Goal: Information Seeking & Learning: Learn about a topic

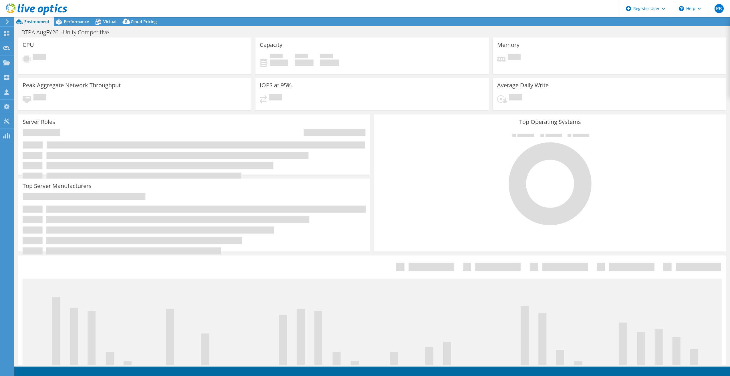
select select "USD"
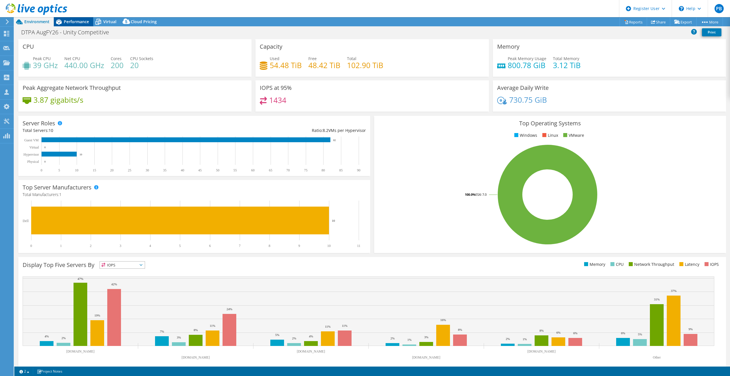
click at [65, 20] on span "Performance" at bounding box center [76, 21] width 25 height 5
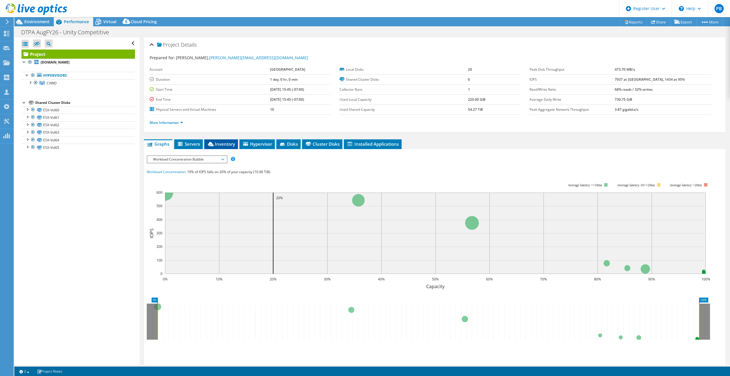
click at [215, 143] on span "Inventory" at bounding box center [221, 144] width 28 height 6
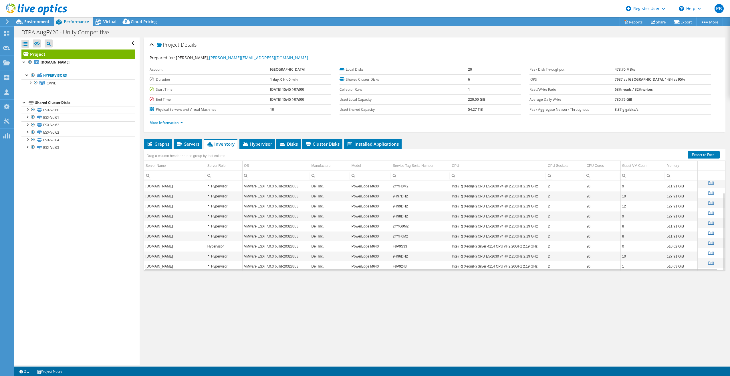
scroll to position [13, 0]
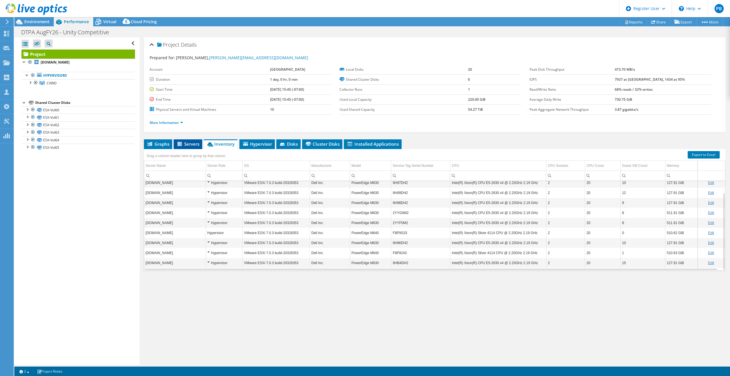
click at [187, 144] on span "Servers" at bounding box center [187, 144] width 23 height 6
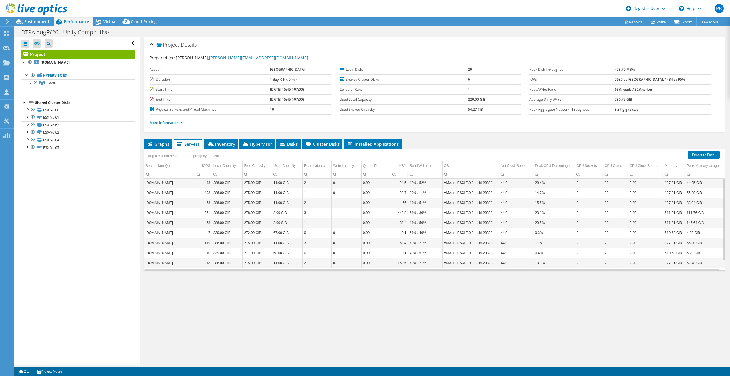
scroll to position [0, 0]
click at [280, 144] on span "Disks" at bounding box center [288, 144] width 19 height 6
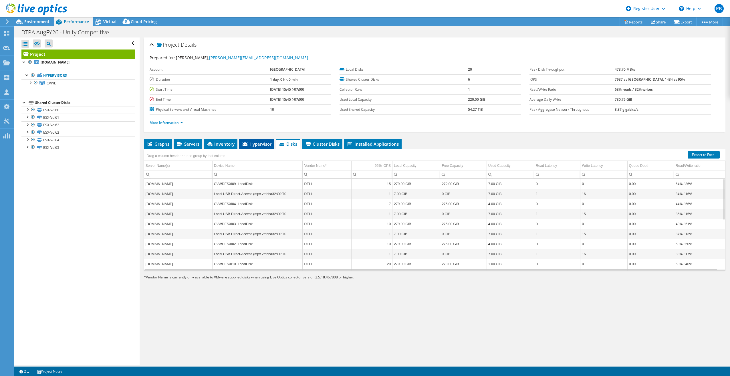
click at [270, 146] on span "Hypervisor" at bounding box center [257, 144] width 30 height 6
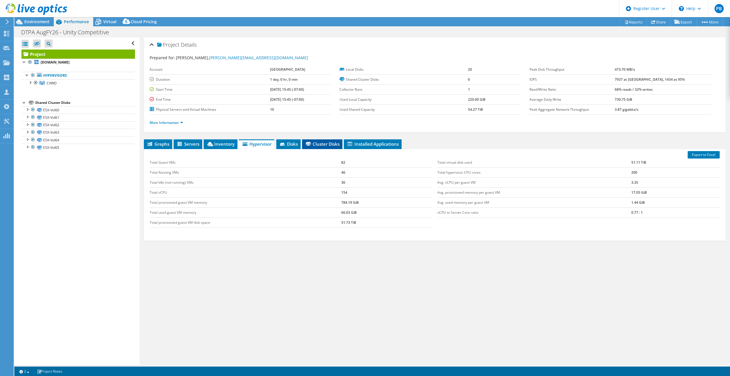
click at [311, 144] on icon at bounding box center [308, 144] width 5 height 4
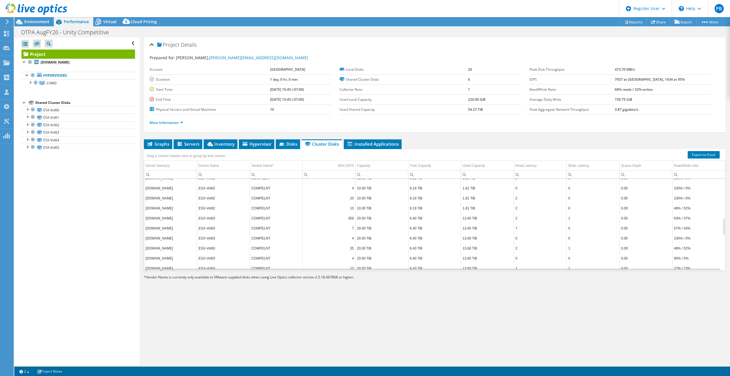
scroll to position [389, 0]
click at [365, 140] on li "Installed Applications" at bounding box center [373, 144] width 58 height 10
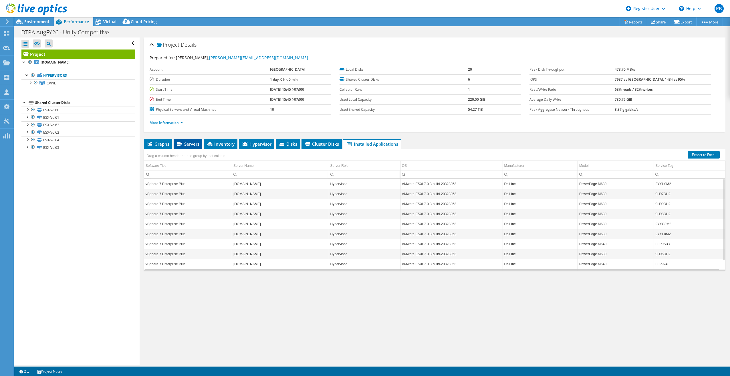
click at [194, 143] on span "Servers" at bounding box center [187, 144] width 23 height 6
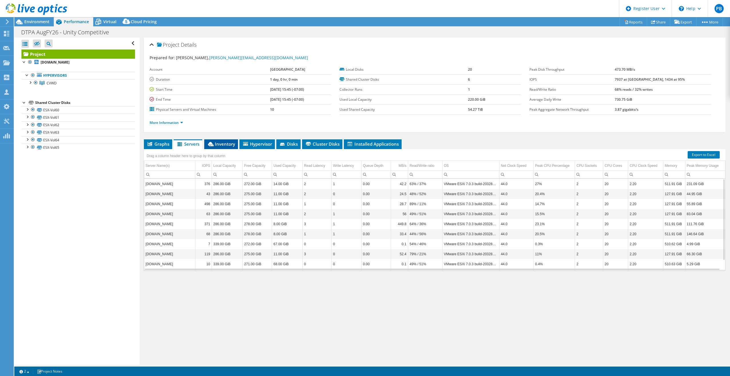
click at [226, 145] on span "Inventory" at bounding box center [221, 144] width 28 height 6
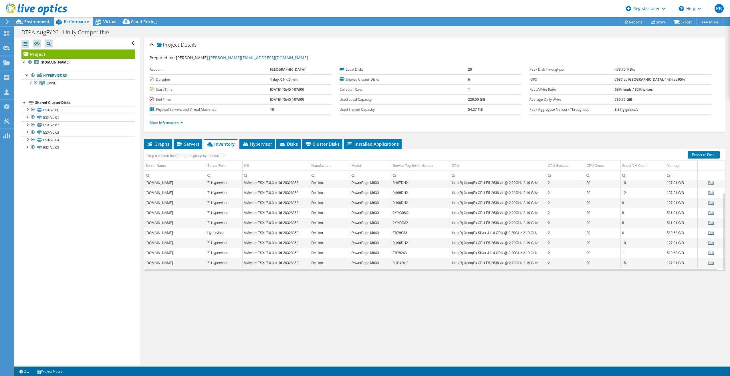
scroll to position [0, 0]
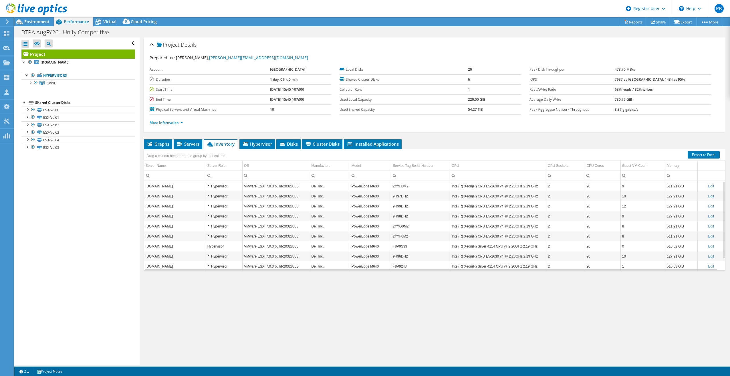
click at [175, 125] on li "More Information" at bounding box center [168, 123] width 37 height 6
click at [175, 124] on link "More Information" at bounding box center [166, 122] width 33 height 5
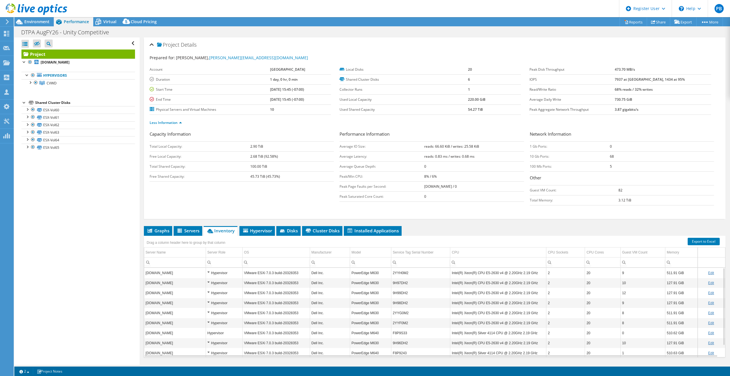
click at [611, 146] on td "0" at bounding box center [662, 146] width 104 height 10
drag, startPoint x: 607, startPoint y: 146, endPoint x: 612, endPoint y: 164, distance: 18.8
click at [612, 164] on tbody "1 Gb Ports: 0 10 Gb Ports: 68 100 Mb Ports: 5" at bounding box center [622, 156] width 184 height 30
drag, startPoint x: 612, startPoint y: 164, endPoint x: 610, endPoint y: 172, distance: 8.6
click at [610, 172] on div "Network Information 1 Gb Ports: 0 10 Gb Ports: 68 100 Mb Ports: 5 Other Guest V…" at bounding box center [625, 168] width 190 height 75
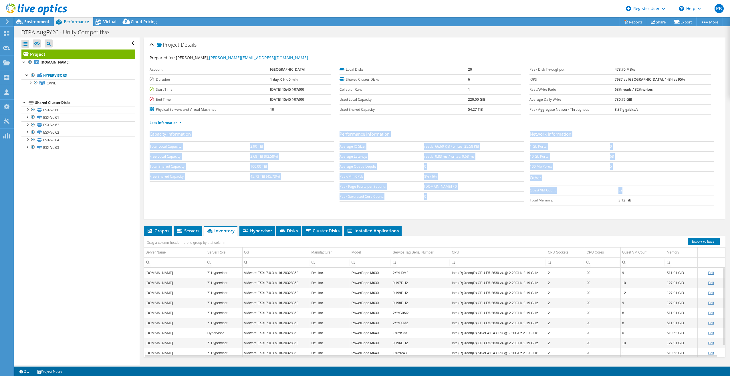
drag, startPoint x: 621, startPoint y: 179, endPoint x: 544, endPoint y: 128, distance: 91.4
click at [544, 128] on div "Prepared for: Mike Bogin, mikebo@cvwdwater.com Account City of Rancho Duration …" at bounding box center [435, 134] width 570 height 166
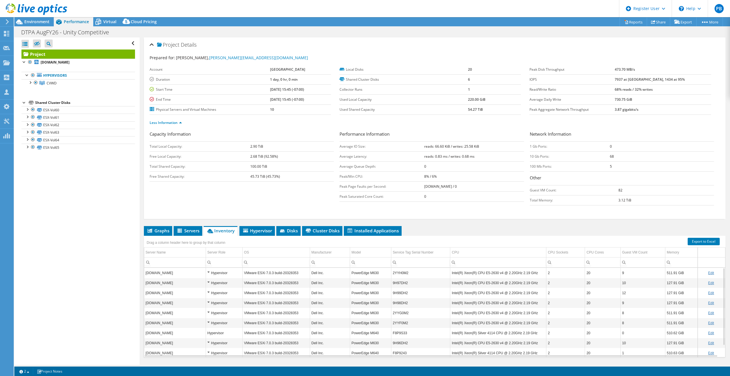
drag, startPoint x: 544, startPoint y: 128, endPoint x: 604, endPoint y: 200, distance: 93.0
click at [568, 197] on td "Total Memory:" at bounding box center [574, 200] width 89 height 10
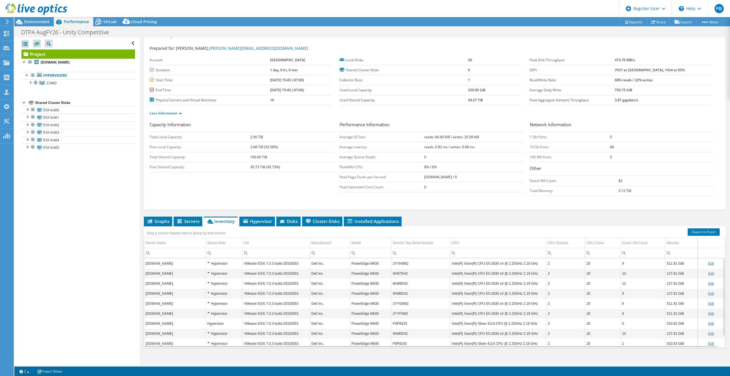
scroll to position [14, 0]
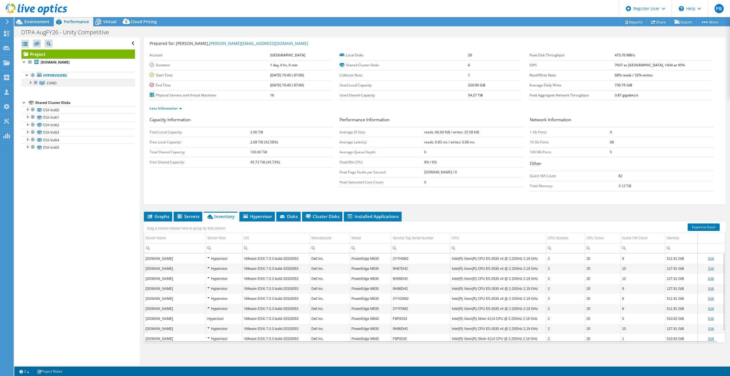
click at [30, 83] on div at bounding box center [30, 82] width 6 height 6
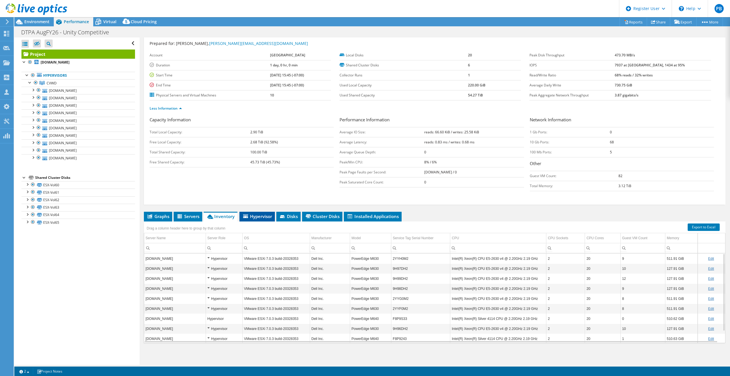
click at [250, 219] on li "Hypervisor" at bounding box center [256, 217] width 35 height 10
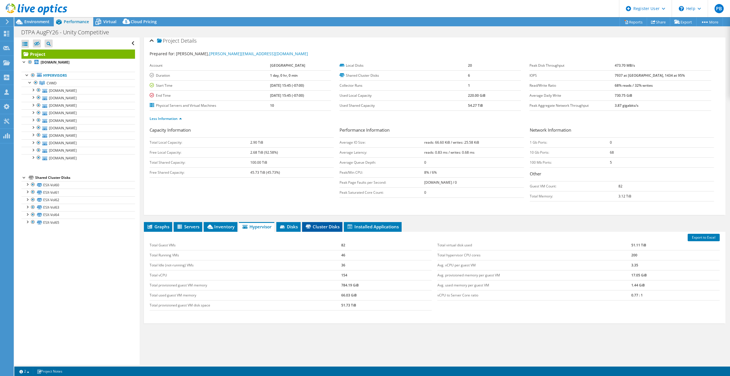
scroll to position [0, 0]
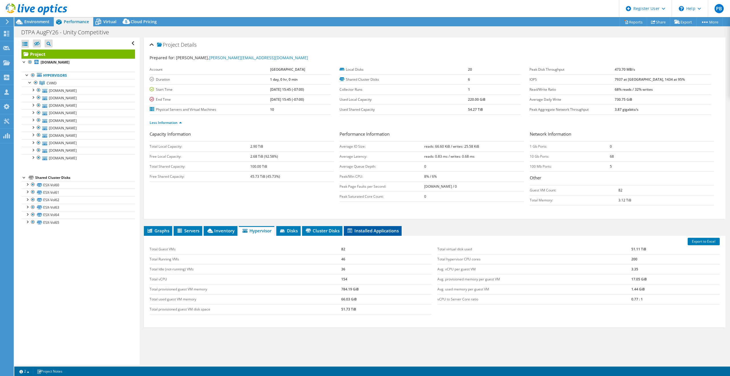
click at [360, 229] on span "Installed Applications" at bounding box center [373, 231] width 52 height 6
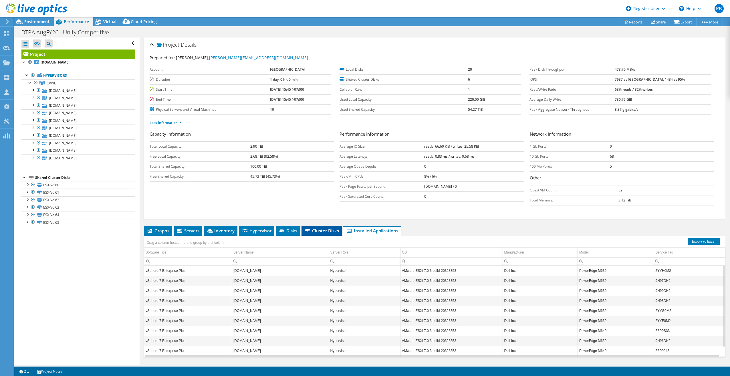
click at [309, 230] on icon at bounding box center [307, 230] width 5 height 4
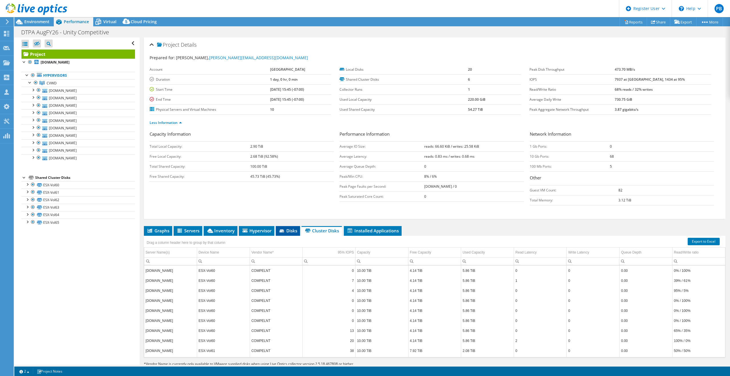
click at [291, 231] on span "Disks" at bounding box center [288, 231] width 19 height 6
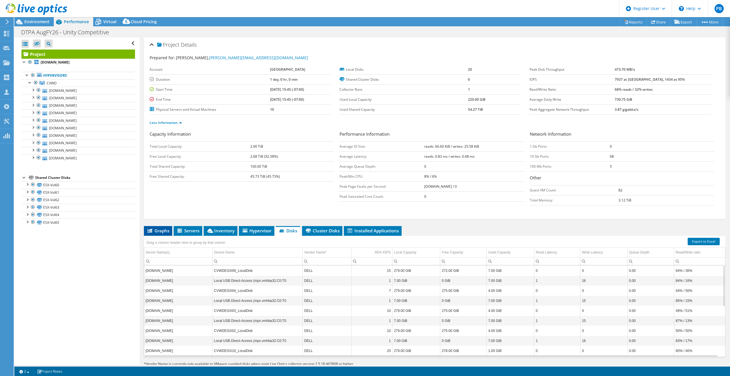
click at [157, 228] on span "Graphs" at bounding box center [158, 231] width 23 height 6
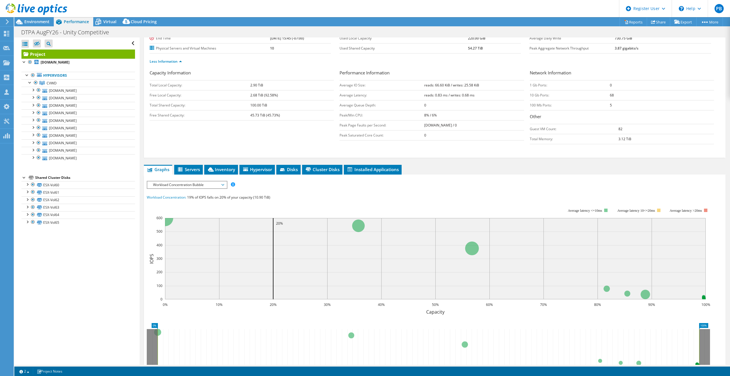
scroll to position [114, 0]
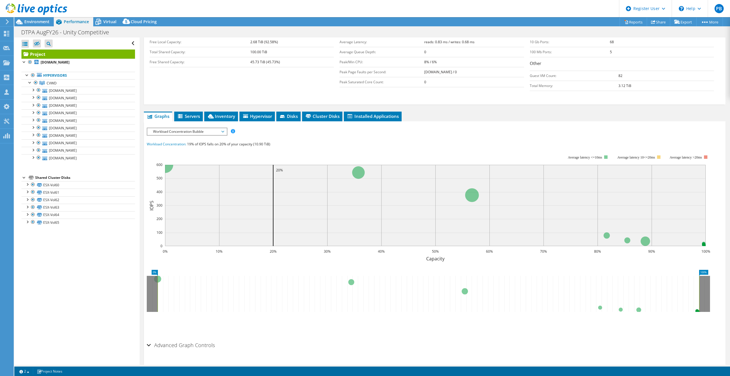
click at [205, 130] on span "Workload Concentration Bubble" at bounding box center [186, 131] width 73 height 7
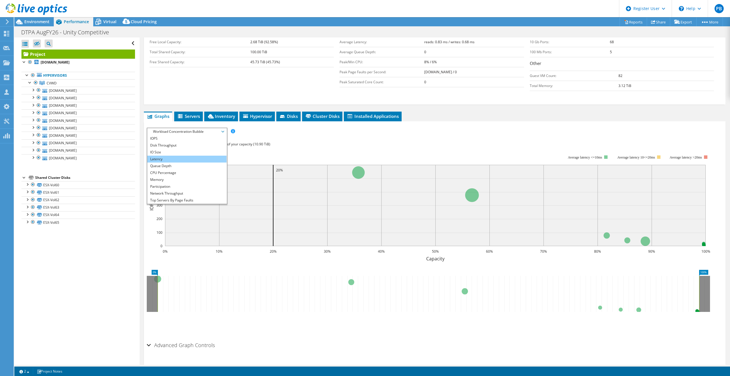
click at [181, 157] on li "Latency" at bounding box center [186, 159] width 79 height 7
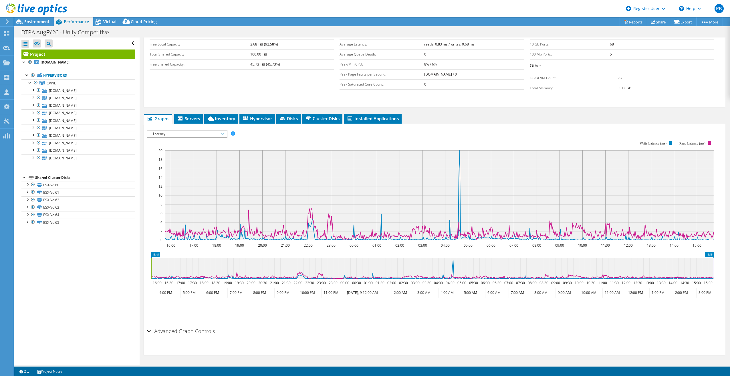
scroll to position [112, 0]
click at [170, 331] on h2 "Advanced Graph Controls" at bounding box center [181, 330] width 68 height 11
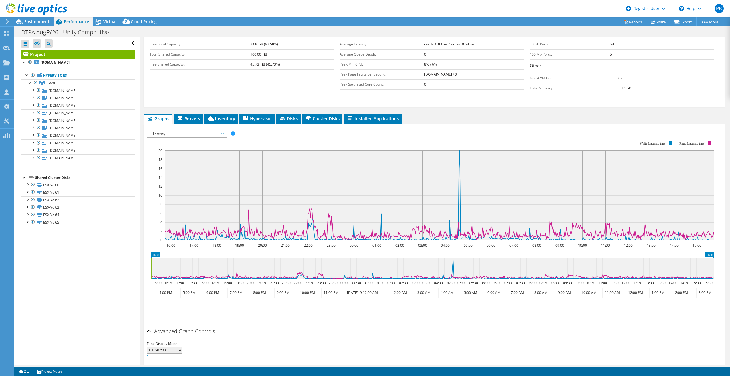
scroll to position [129, 0]
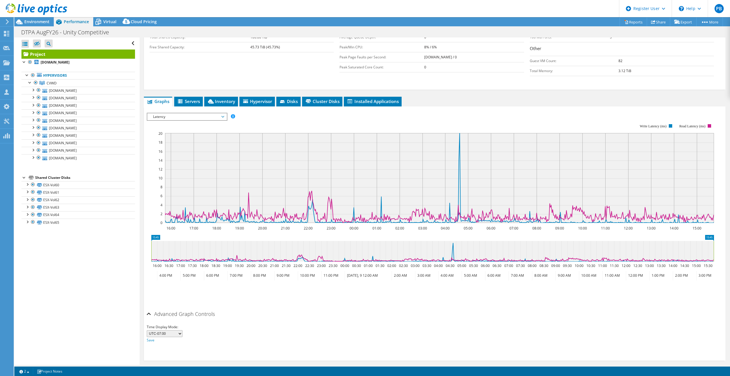
click at [198, 312] on h2 "Advanced Graph Controls" at bounding box center [181, 313] width 68 height 11
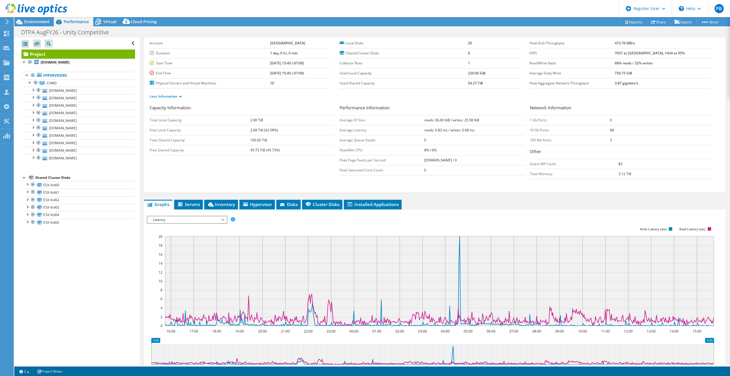
scroll to position [0, 0]
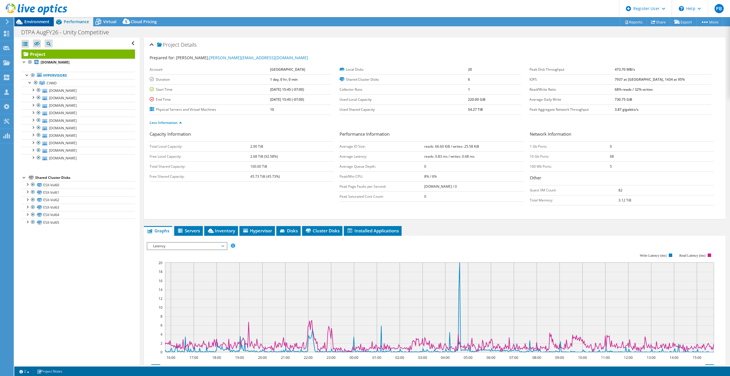
click at [44, 22] on span "Environment" at bounding box center [36, 21] width 25 height 5
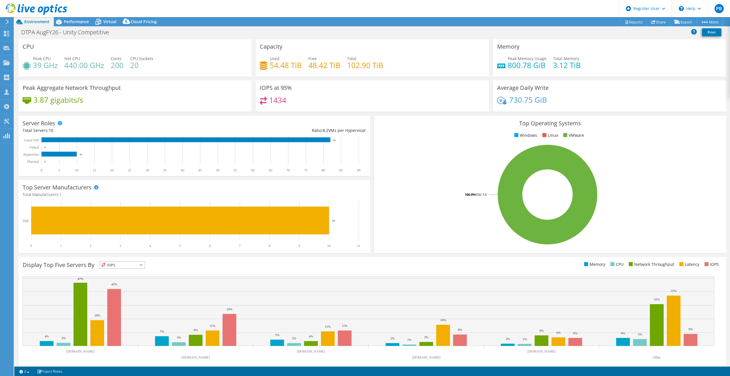
click at [279, 66] on h4 "54.48 TiB" at bounding box center [286, 65] width 32 height 6
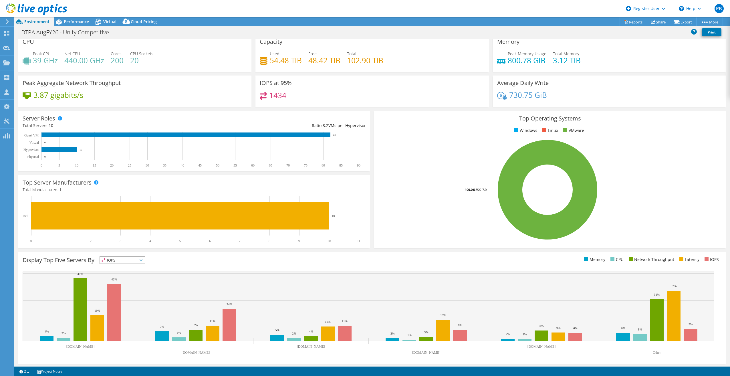
scroll to position [6, 0]
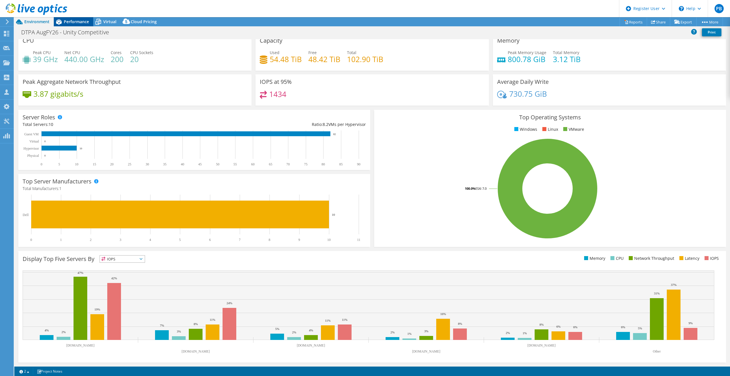
click at [76, 22] on span "Performance" at bounding box center [76, 21] width 25 height 5
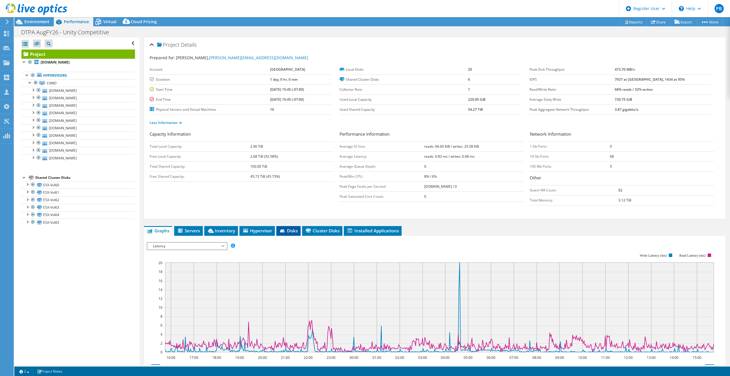
click at [284, 229] on icon at bounding box center [282, 230] width 5 height 3
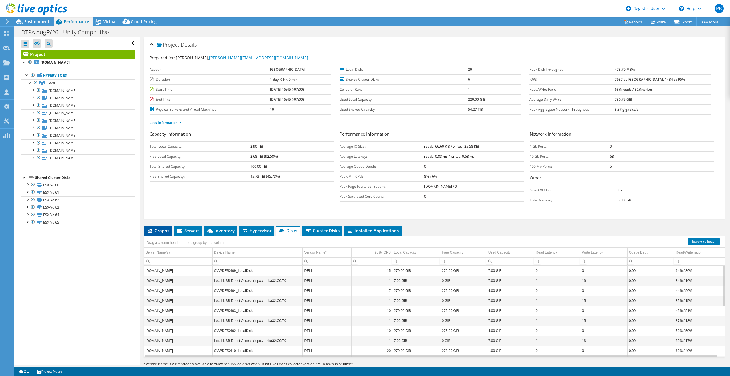
click at [166, 234] on li "Graphs" at bounding box center [158, 231] width 28 height 10
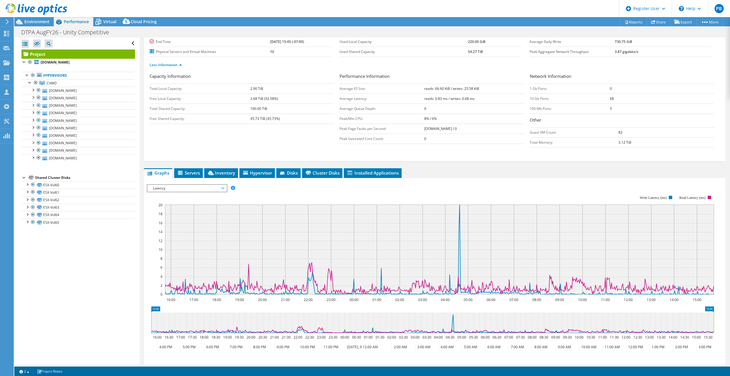
scroll to position [112, 0]
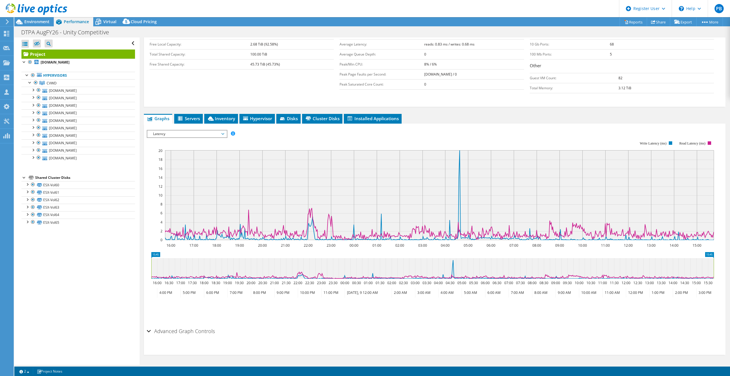
click at [192, 134] on span "Latency" at bounding box center [186, 133] width 73 height 7
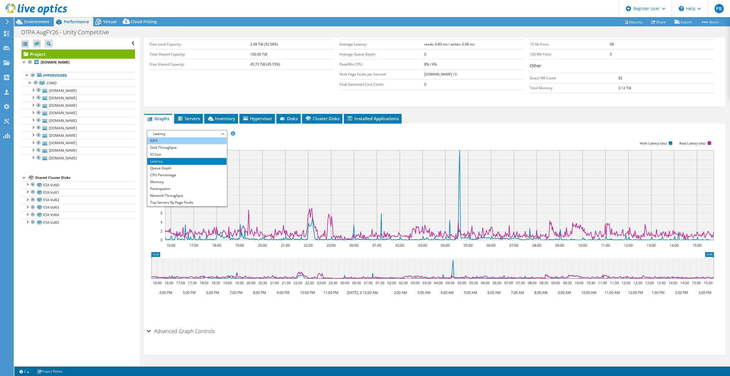
click at [184, 142] on li "IOPS" at bounding box center [186, 140] width 79 height 7
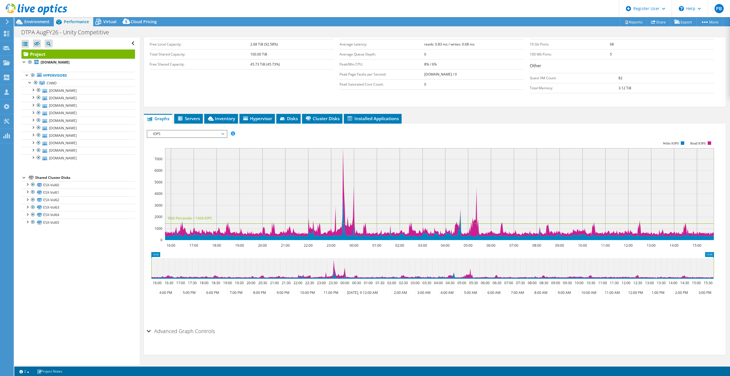
click at [193, 136] on span "IOPS" at bounding box center [186, 133] width 73 height 7
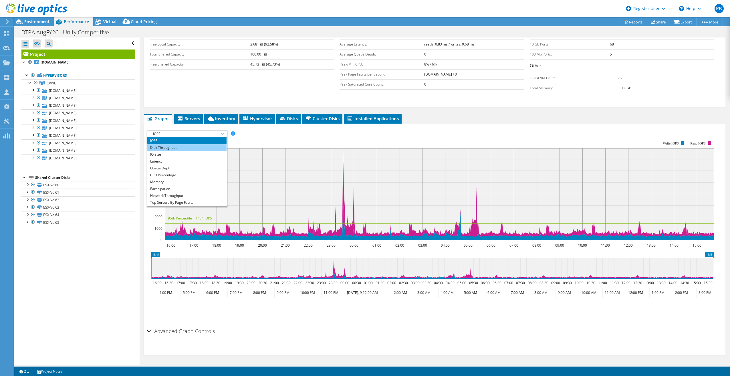
click at [186, 147] on li "Disk Throughput" at bounding box center [186, 147] width 79 height 7
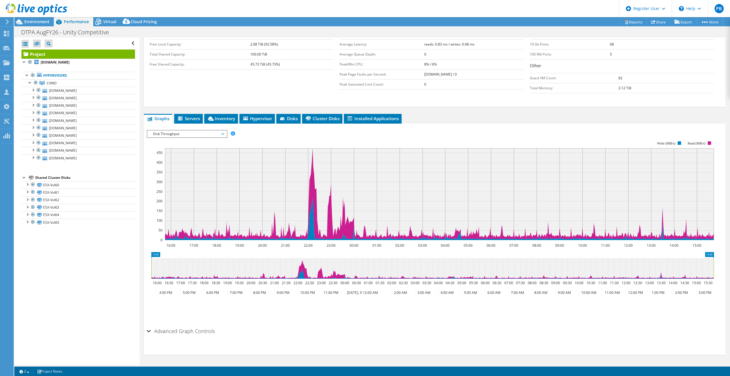
click at [176, 136] on span "Disk Throughput" at bounding box center [186, 133] width 73 height 7
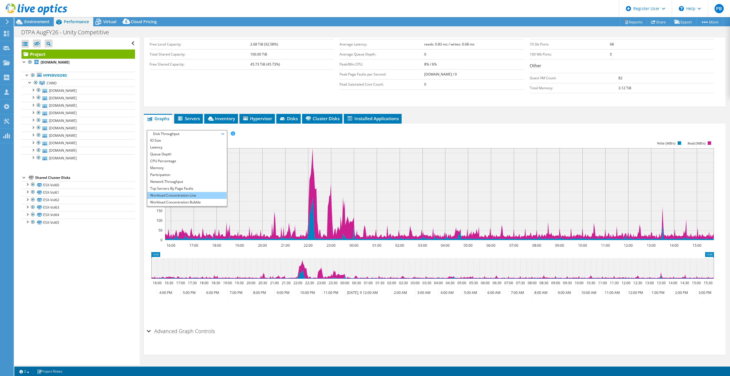
scroll to position [21, 0]
click at [507, 123] on ul "Graphs Servers Inventory Hypervisor Disks Cluster Disks Installed Applications" at bounding box center [434, 119] width 581 height 10
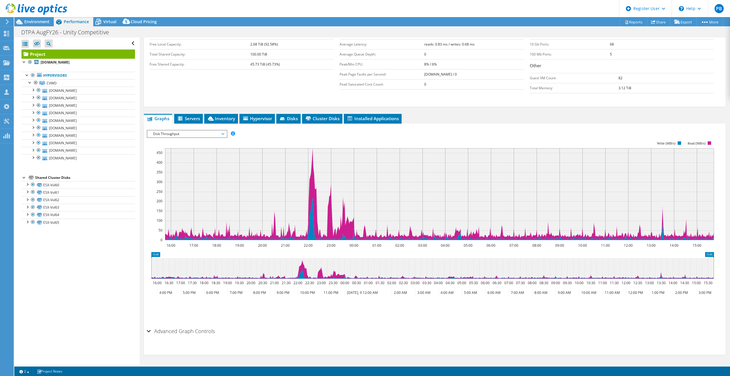
click at [188, 133] on span "Disk Throughput" at bounding box center [186, 133] width 73 height 7
click at [183, 147] on li "Queue Depth" at bounding box center [186, 147] width 79 height 7
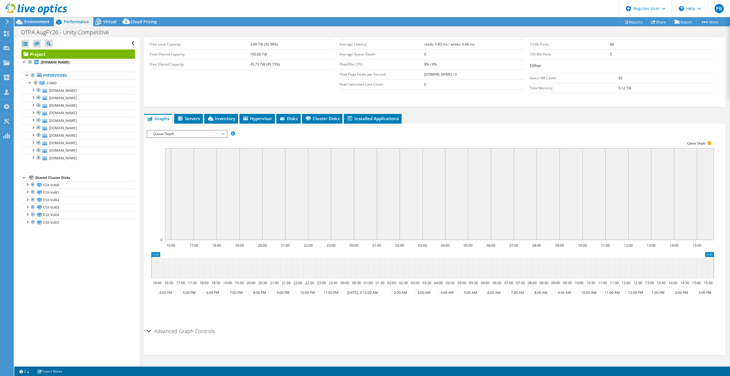
click at [191, 134] on span "Queue Depth" at bounding box center [186, 133] width 73 height 7
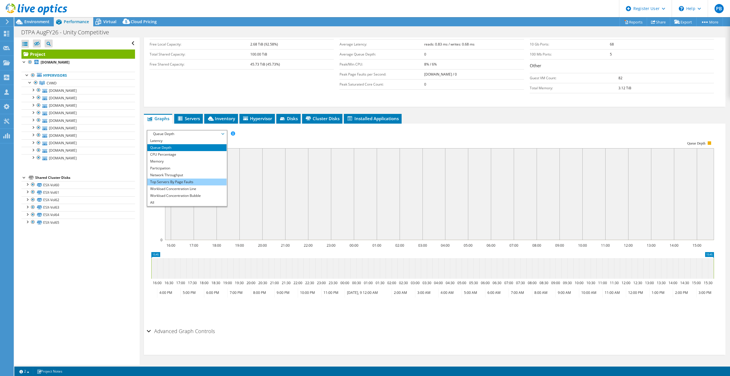
click at [179, 184] on li "Top Servers By Page Faults" at bounding box center [186, 181] width 79 height 7
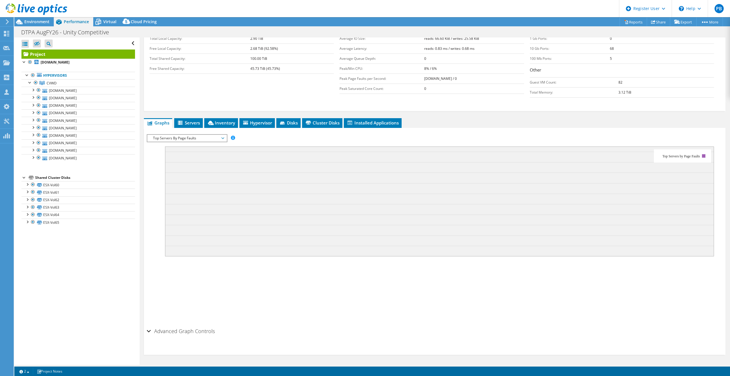
scroll to position [66, 0]
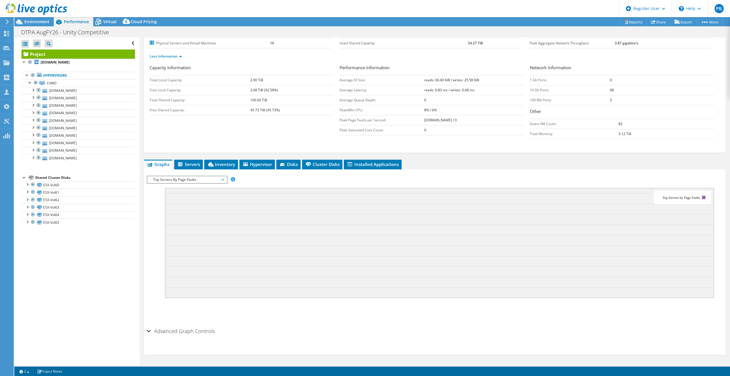
click at [186, 180] on span "Top Servers By Page Faults" at bounding box center [186, 179] width 73 height 7
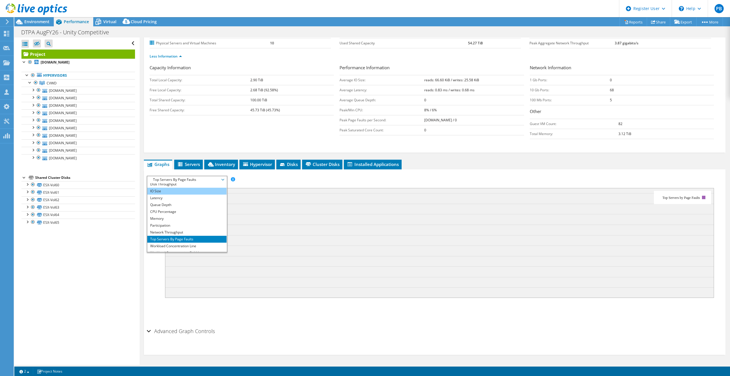
scroll to position [0, 0]
click at [174, 202] on li "IO Size" at bounding box center [186, 200] width 79 height 7
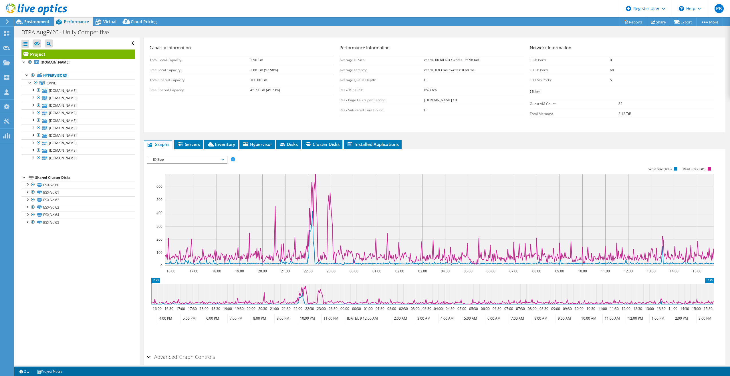
scroll to position [95, 0]
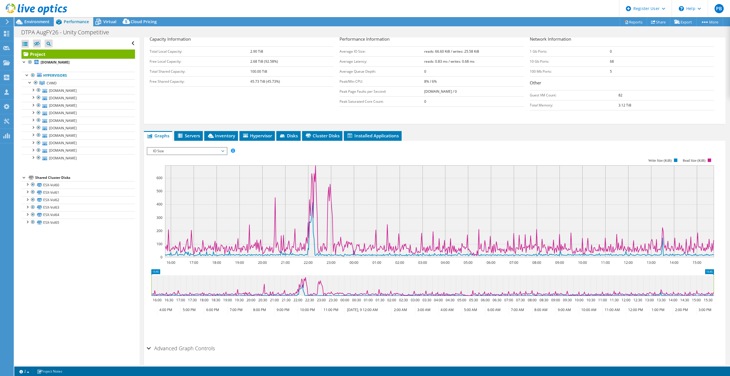
click at [168, 152] on span "IO Size" at bounding box center [186, 151] width 73 height 7
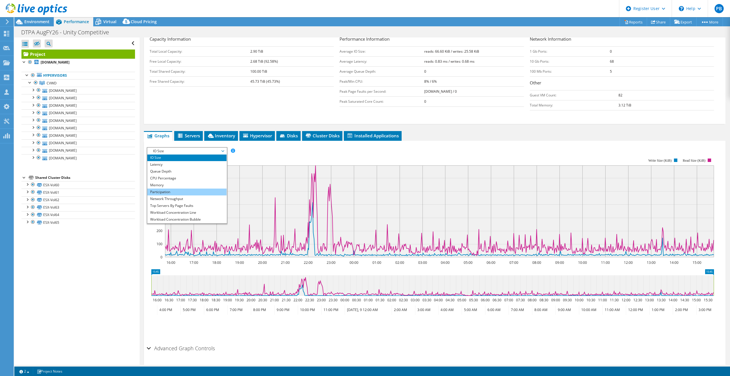
scroll to position [21, 0]
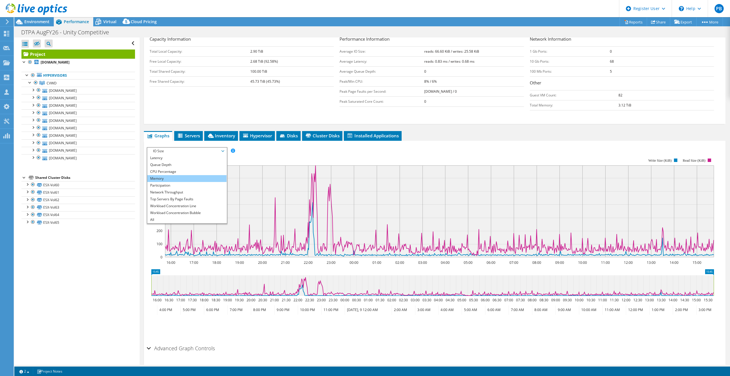
click at [166, 179] on li "Memory" at bounding box center [186, 178] width 79 height 7
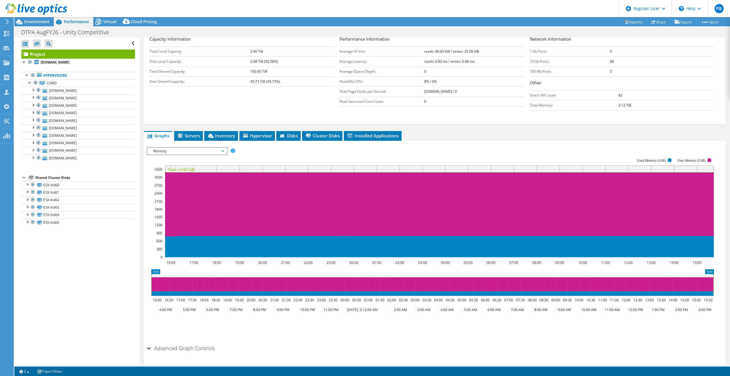
click at [152, 150] on span "Memory" at bounding box center [186, 151] width 73 height 7
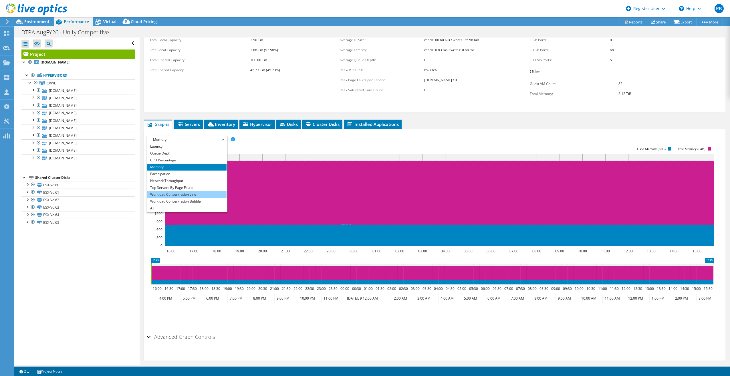
scroll to position [112, 0]
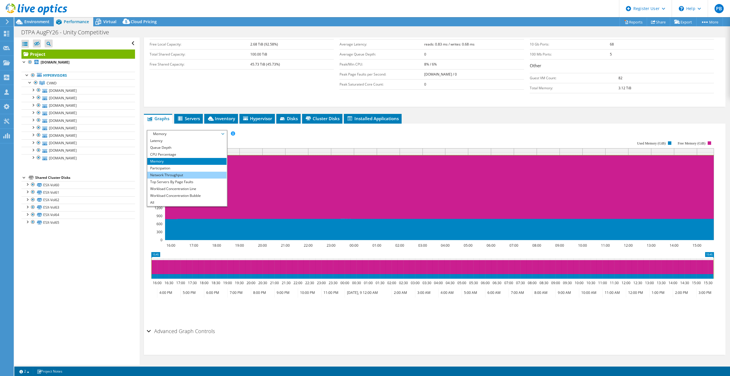
click at [178, 172] on li "Network Throughput" at bounding box center [186, 175] width 79 height 7
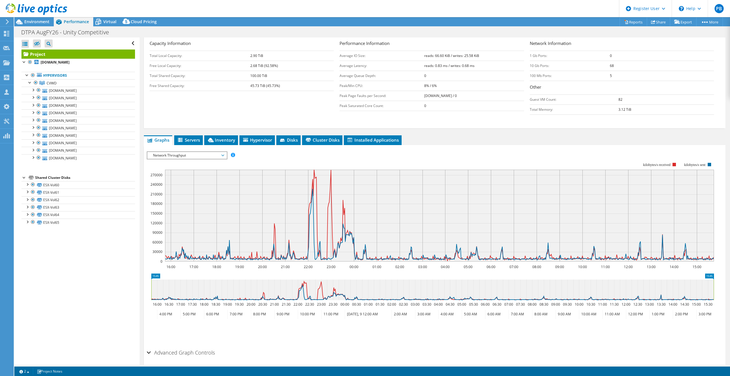
scroll to position [55, 0]
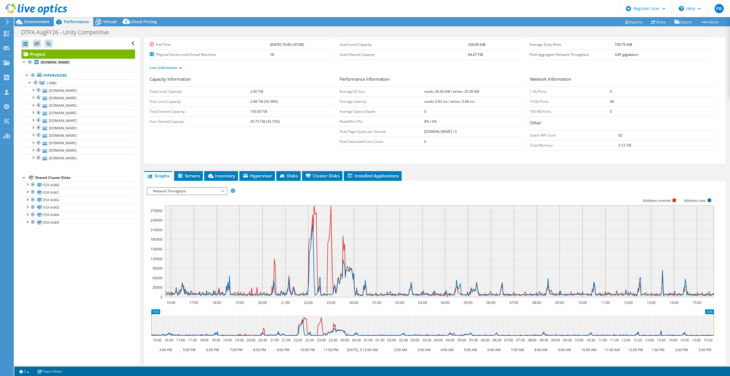
click at [178, 190] on span "Network Throughput" at bounding box center [186, 191] width 73 height 7
click at [190, 210] on li "CPU Percentage" at bounding box center [186, 211] width 79 height 7
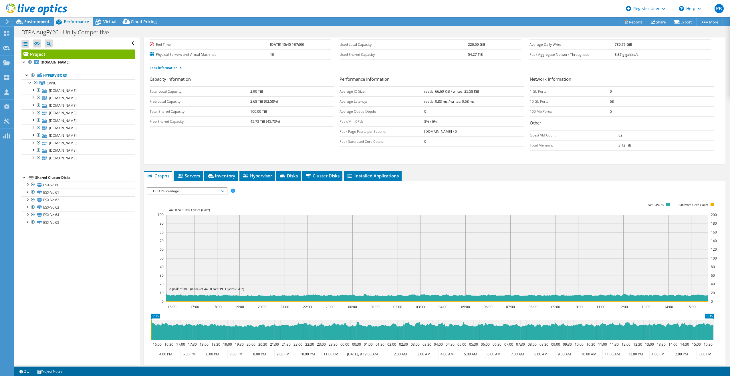
click at [187, 192] on span "CPU Percentage" at bounding box center [186, 191] width 73 height 7
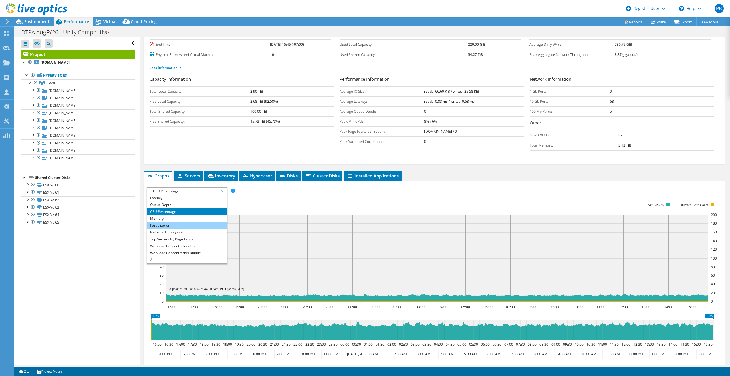
click at [186, 228] on li "Participation" at bounding box center [186, 225] width 79 height 7
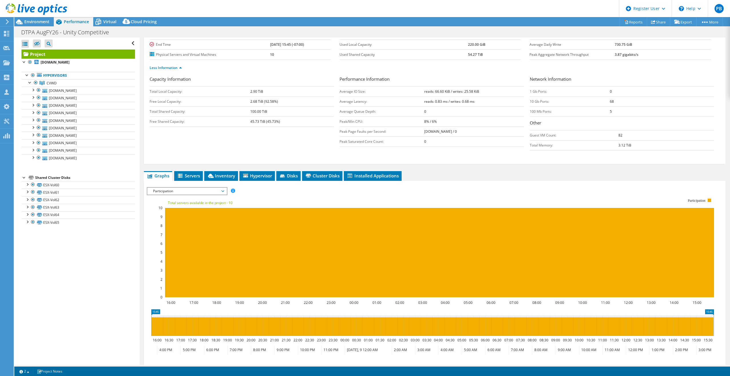
click at [195, 190] on span "Participation" at bounding box center [186, 191] width 73 height 7
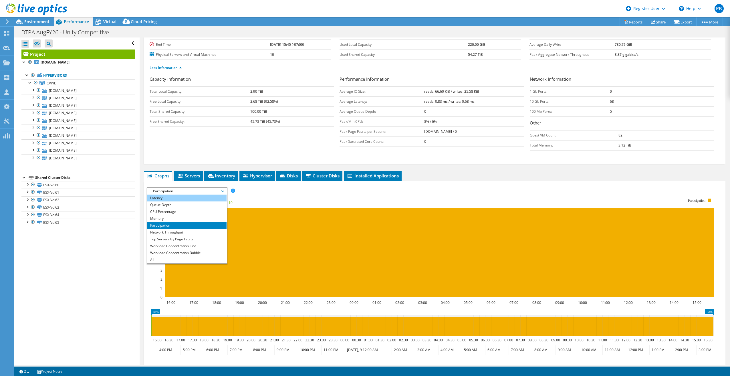
click at [187, 199] on li "Latency" at bounding box center [186, 197] width 79 height 7
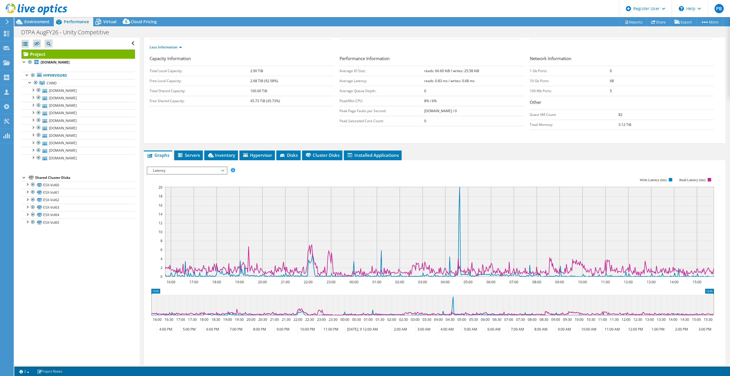
scroll to position [84, 0]
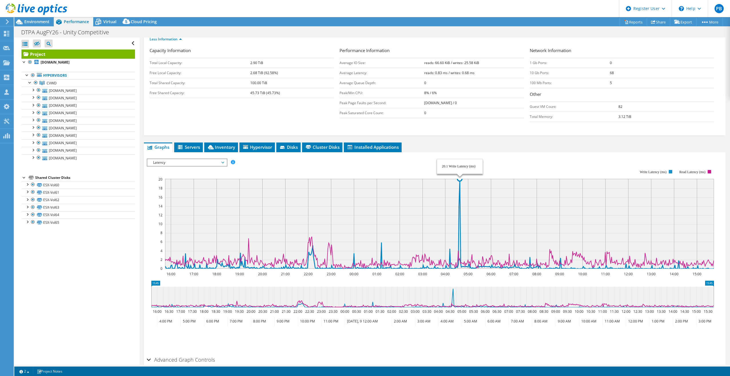
click at [460, 192] on icon at bounding box center [439, 224] width 549 height 90
click at [205, 161] on span "Latency" at bounding box center [186, 162] width 73 height 7
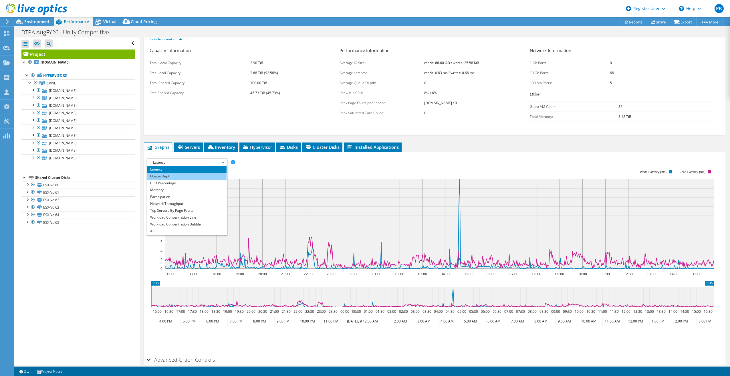
click at [185, 177] on li "Queue Depth" at bounding box center [186, 176] width 79 height 7
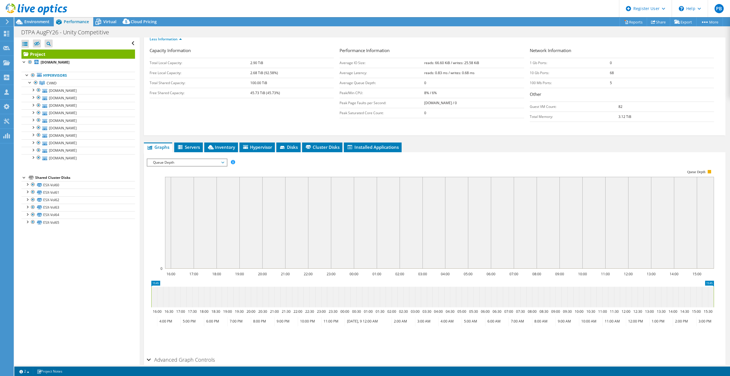
click at [198, 161] on span "Queue Depth" at bounding box center [186, 162] width 73 height 7
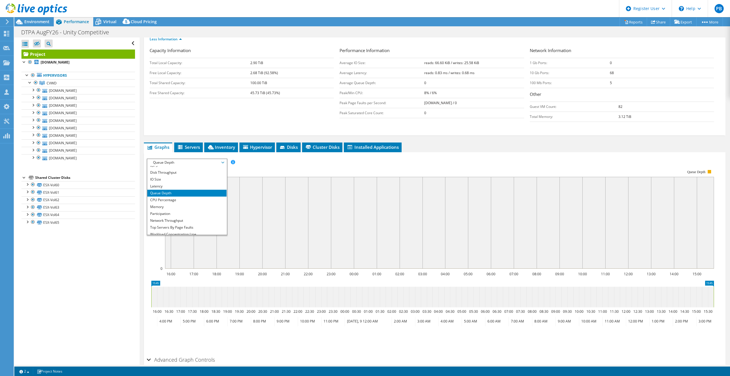
scroll to position [0, 0]
click at [189, 171] on li "IOPS" at bounding box center [186, 169] width 79 height 7
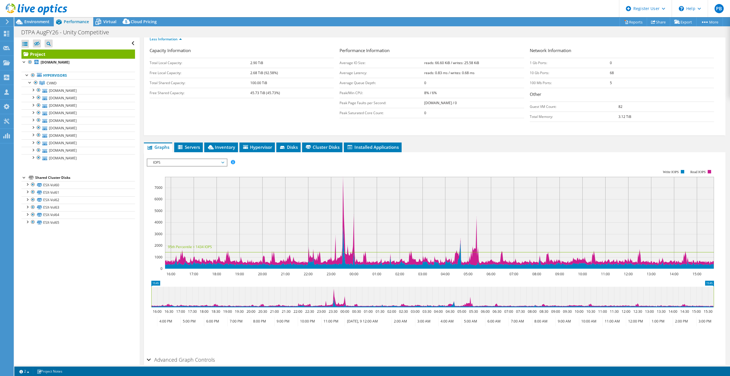
click at [206, 162] on span "IOPS" at bounding box center [186, 162] width 73 height 7
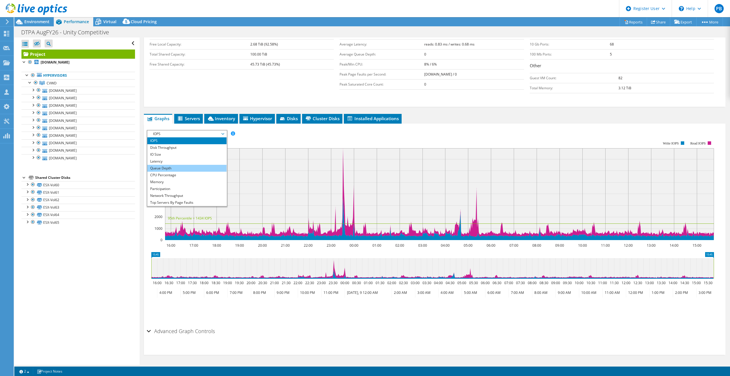
click at [163, 168] on li "Queue Depth" at bounding box center [186, 168] width 79 height 7
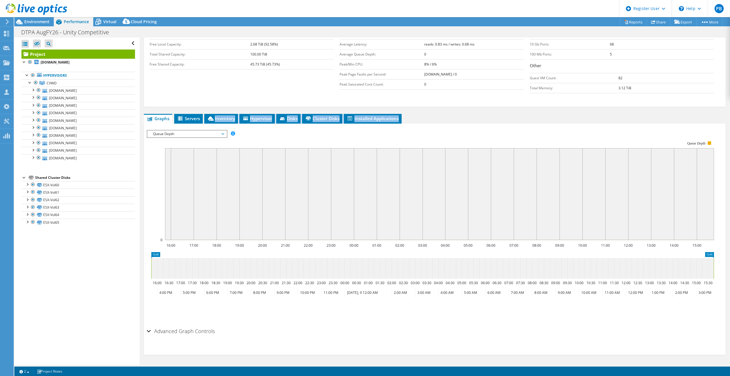
click at [208, 125] on div "Graphs Servers Inventory Hypervisor Disks Cluster Disks Installed Applications …" at bounding box center [434, 234] width 581 height 241
drag, startPoint x: 208, startPoint y: 125, endPoint x: 188, endPoint y: 120, distance: 20.9
click at [184, 122] on li "Servers" at bounding box center [188, 119] width 29 height 10
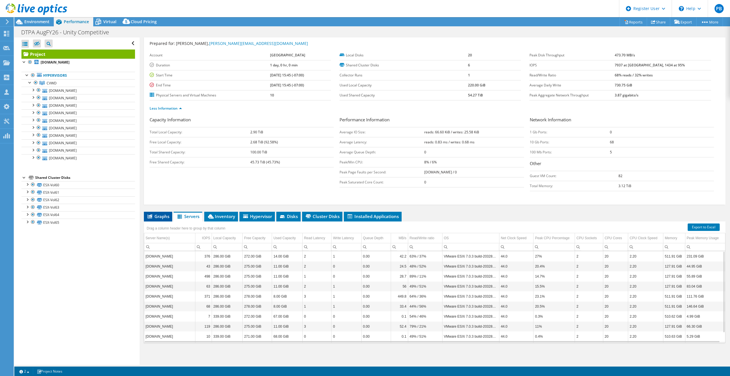
click at [150, 216] on icon at bounding box center [150, 216] width 5 height 4
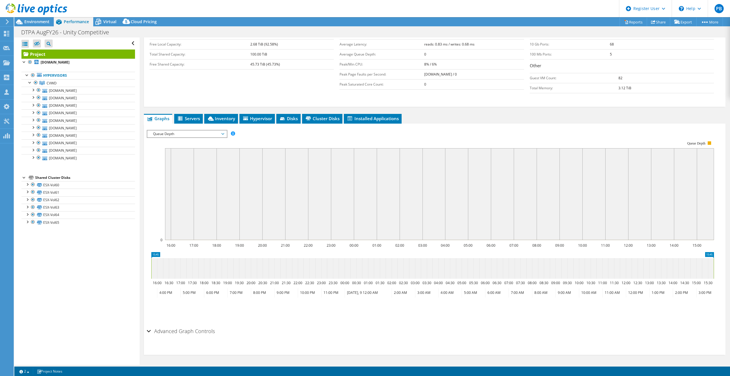
click at [192, 138] on rect at bounding box center [430, 190] width 567 height 114
click at [196, 135] on span "Queue Depth" at bounding box center [186, 133] width 73 height 7
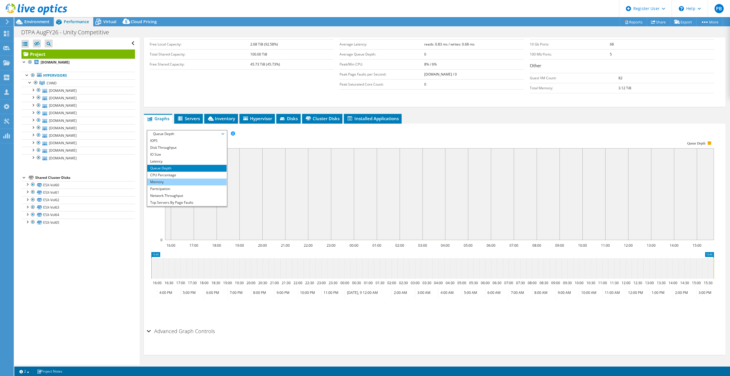
click at [200, 179] on li "Memory" at bounding box center [186, 181] width 79 height 7
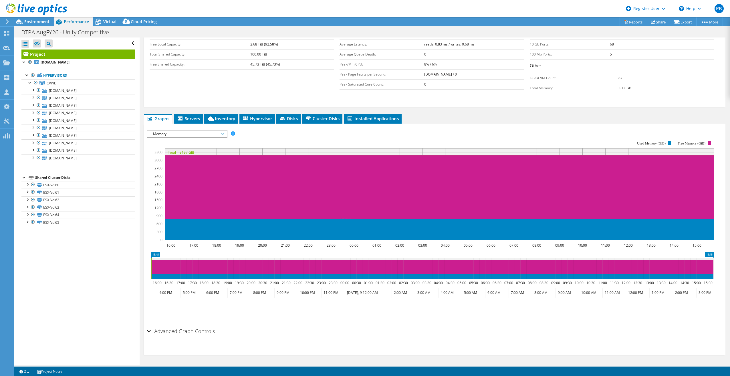
click at [201, 136] on span "Memory" at bounding box center [186, 133] width 73 height 7
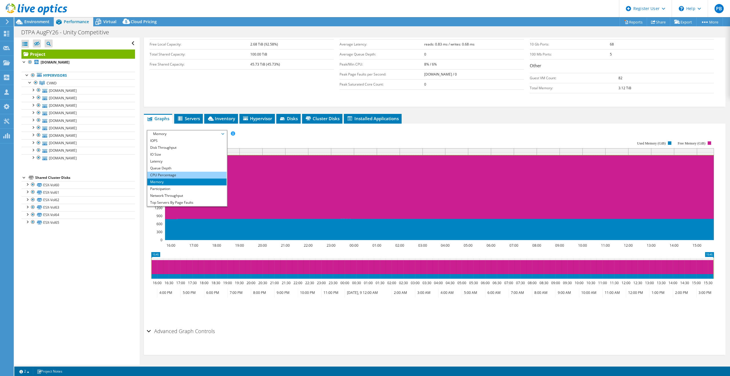
click at [187, 173] on li "CPU Percentage" at bounding box center [186, 175] width 79 height 7
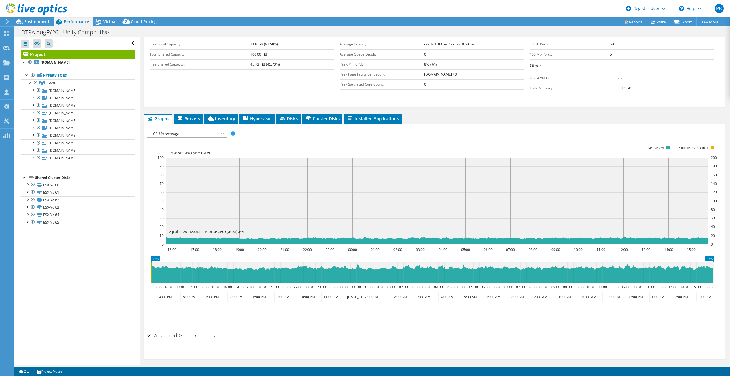
scroll to position [84, 0]
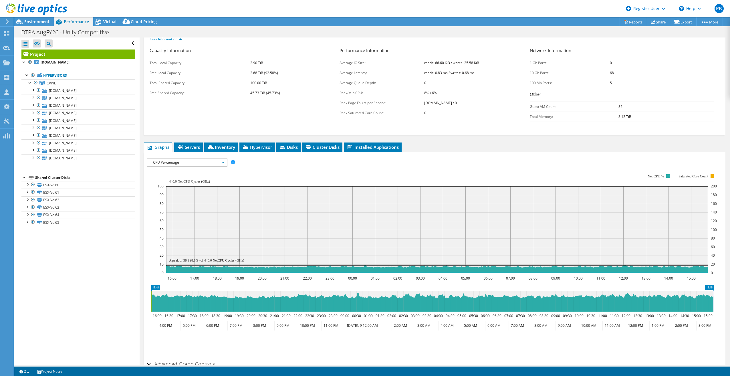
click at [188, 163] on span "CPU Percentage" at bounding box center [186, 162] width 73 height 7
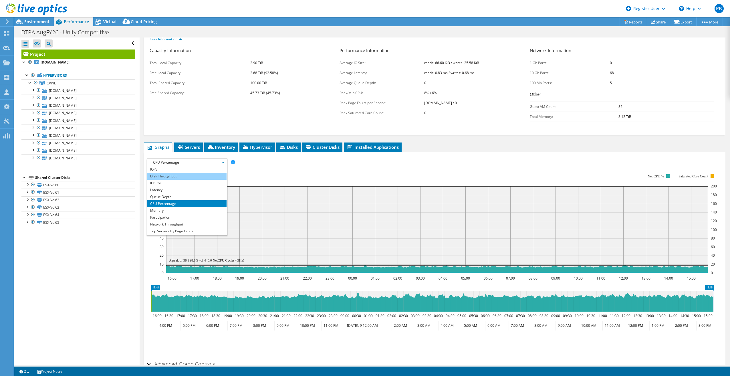
click at [182, 177] on li "Disk Throughput" at bounding box center [186, 176] width 79 height 7
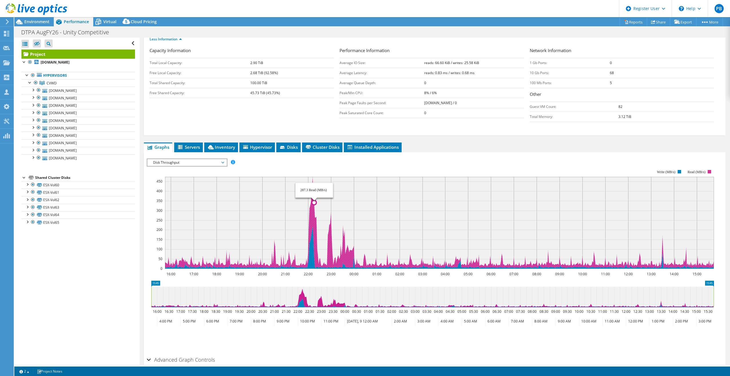
click at [313, 217] on icon at bounding box center [439, 222] width 549 height 91
click at [312, 212] on icon at bounding box center [439, 222] width 549 height 91
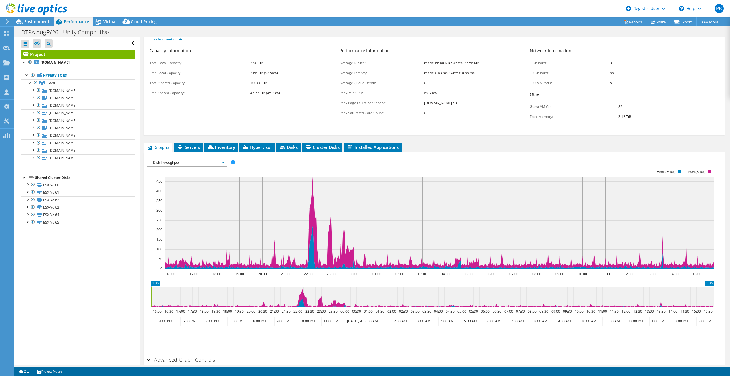
click at [199, 160] on span "Disk Throughput" at bounding box center [186, 162] width 73 height 7
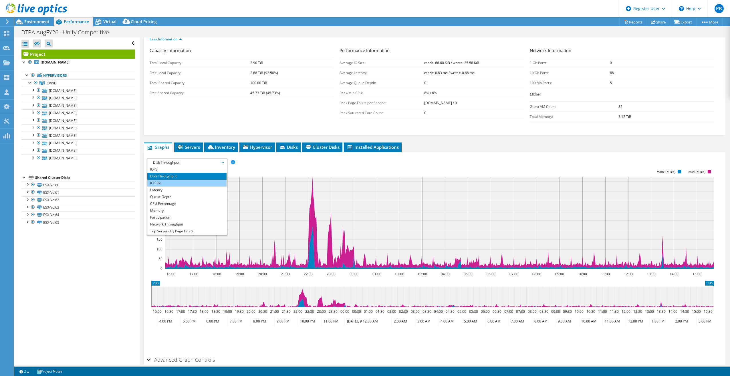
click at [188, 180] on li "IO Size" at bounding box center [186, 183] width 79 height 7
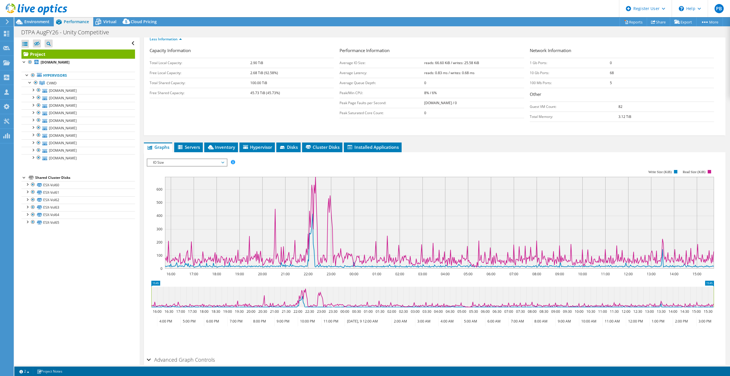
click at [200, 164] on span "IO Size" at bounding box center [186, 162] width 73 height 7
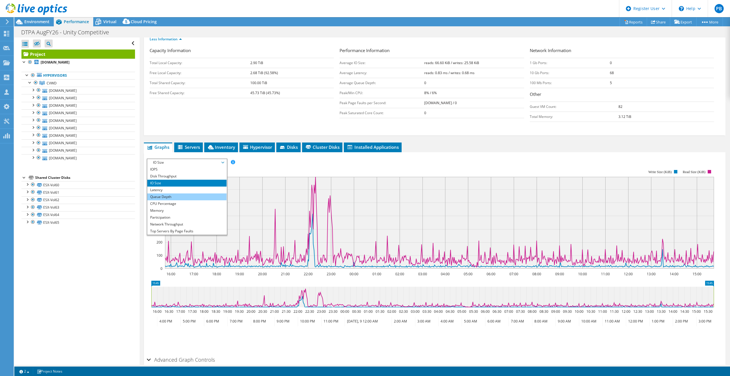
click at [185, 195] on li "Queue Depth" at bounding box center [186, 196] width 79 height 7
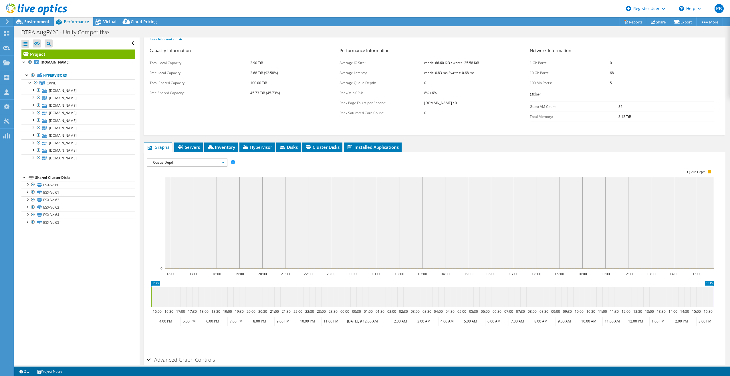
click at [297, 250] on rect at bounding box center [439, 223] width 549 height 92
click at [219, 164] on span "Queue Depth" at bounding box center [186, 162] width 73 height 7
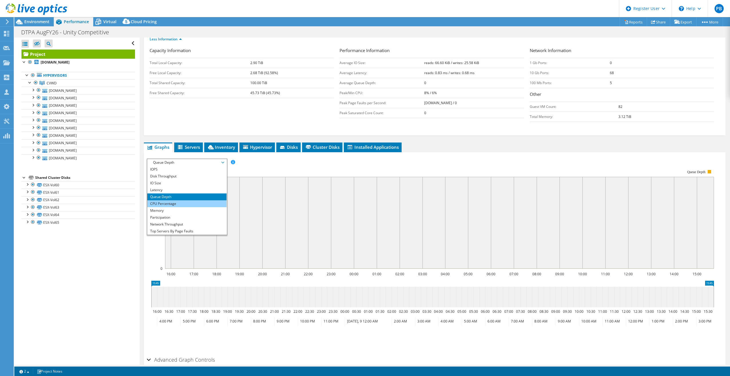
click at [195, 202] on li "CPU Percentage" at bounding box center [186, 203] width 79 height 7
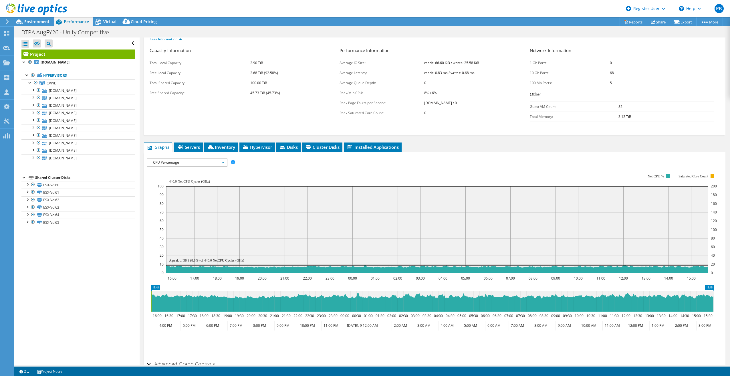
click at [202, 160] on span "CPU Percentage" at bounding box center [186, 162] width 73 height 7
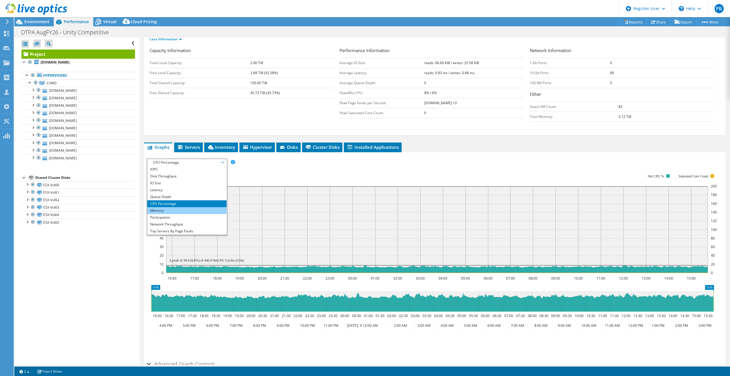
click at [186, 212] on li "Memory" at bounding box center [186, 210] width 79 height 7
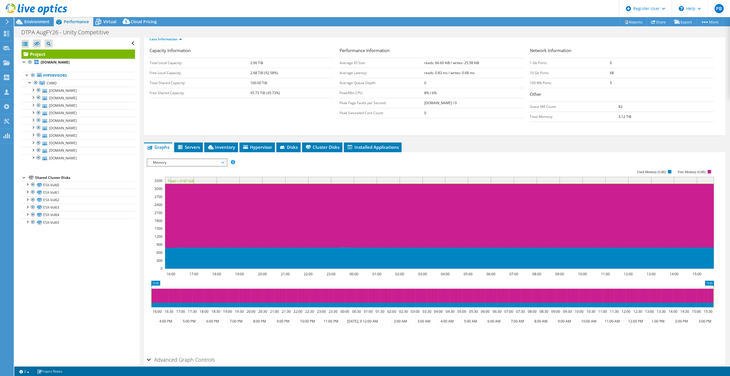
click at [218, 213] on icon at bounding box center [439, 216] width 549 height 64
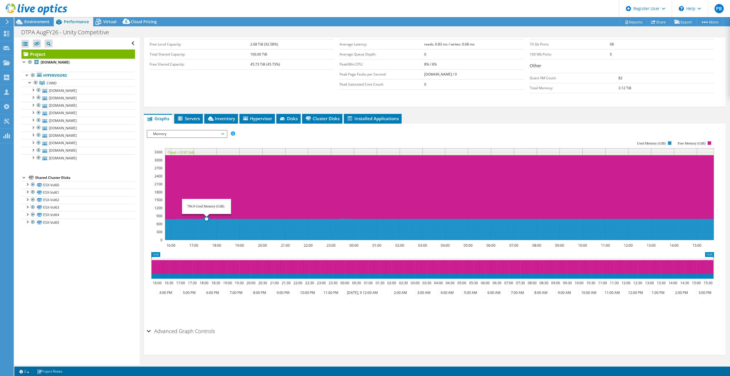
click at [207, 228] on icon at bounding box center [439, 228] width 549 height 21
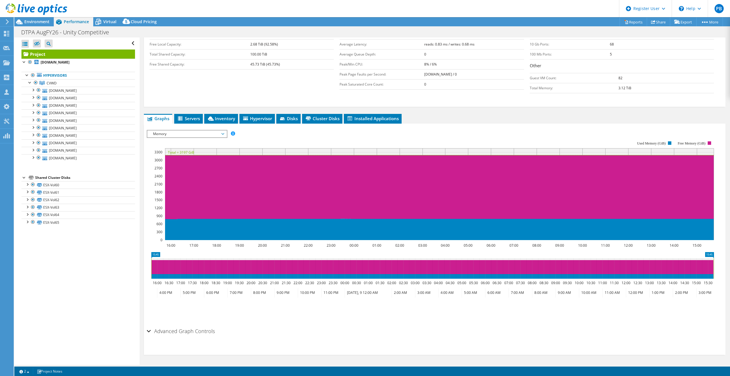
click at [180, 135] on span "Memory" at bounding box center [186, 133] width 73 height 7
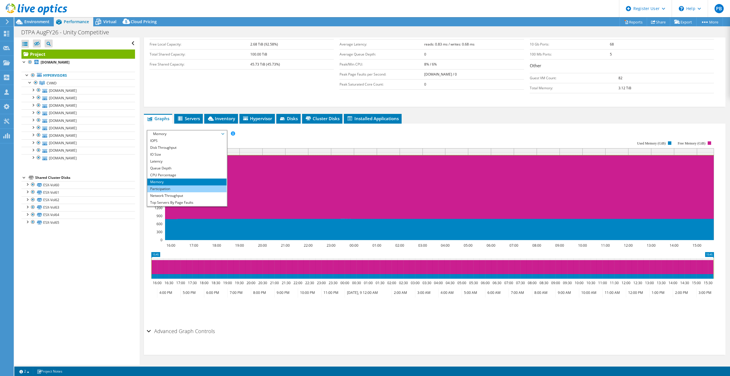
click at [180, 187] on li "Participation" at bounding box center [186, 188] width 79 height 7
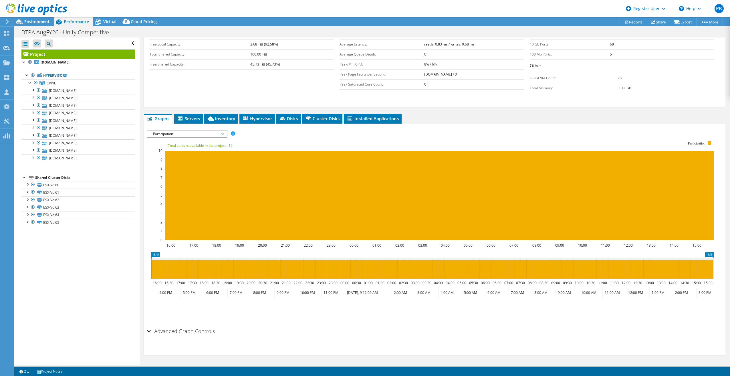
click at [217, 132] on span "Participation" at bounding box center [186, 133] width 73 height 7
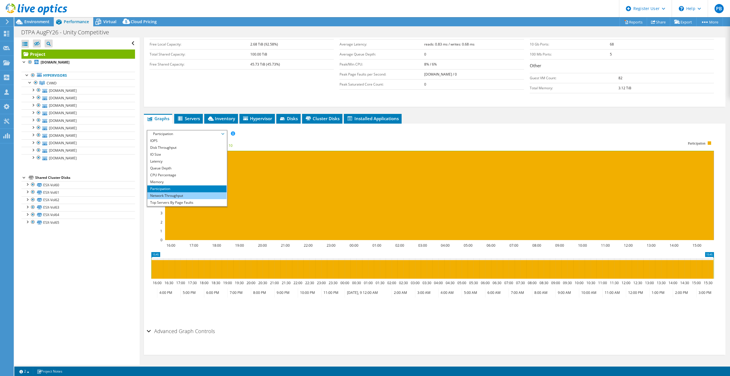
click at [182, 196] on li "Network Throughput" at bounding box center [186, 195] width 79 height 7
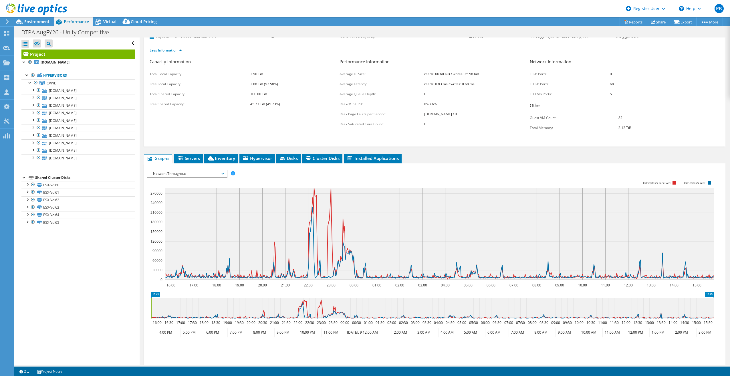
scroll to position [26, 0]
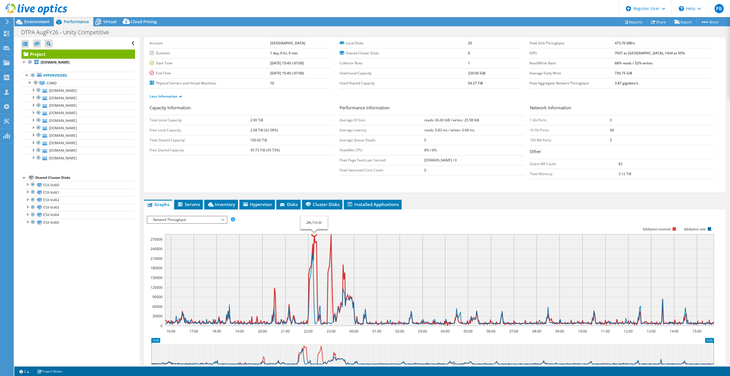
click at [314, 242] on icon at bounding box center [439, 279] width 548 height 91
click at [179, 220] on span "Network Throughput" at bounding box center [186, 219] width 73 height 7
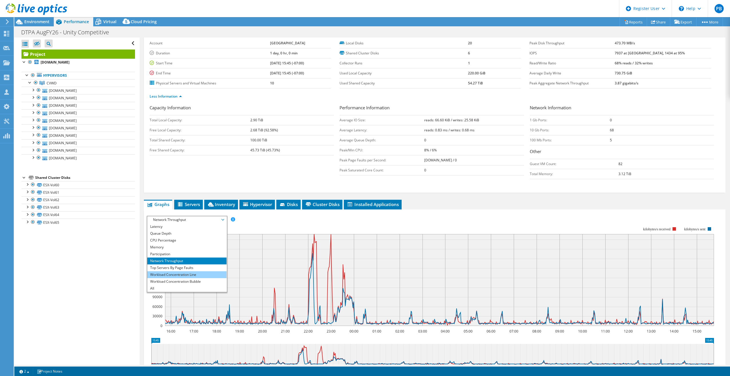
scroll to position [55, 0]
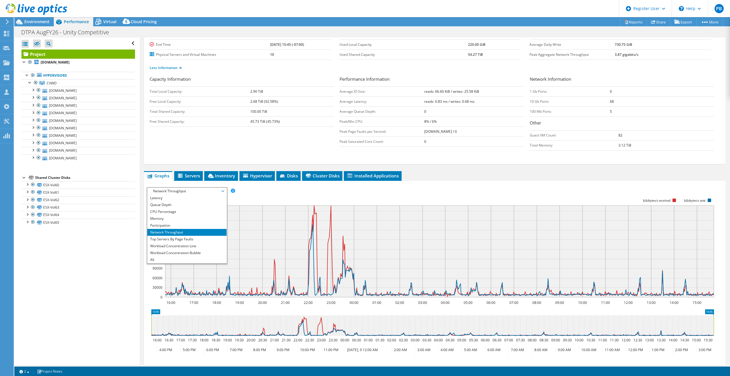
click at [85, 249] on div "Open All Close All Hide Excluded Nodes Project Tree Filter" at bounding box center [76, 200] width 125 height 327
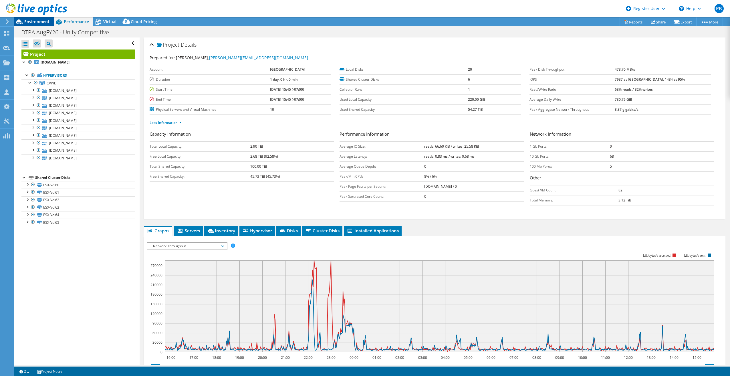
click at [47, 22] on span "Environment" at bounding box center [36, 21] width 25 height 5
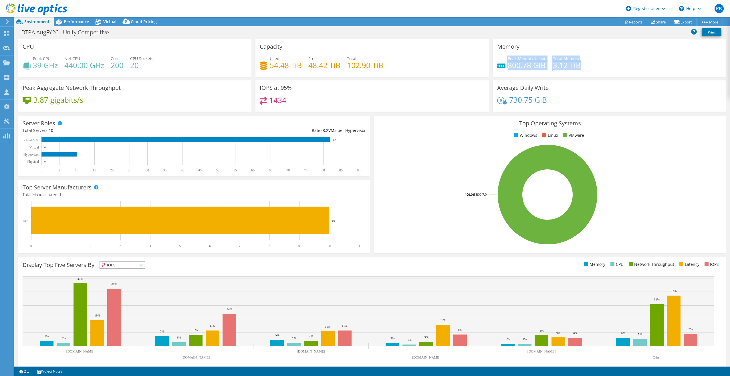
drag, startPoint x: 511, startPoint y: 64, endPoint x: 578, endPoint y: 68, distance: 67.6
click at [578, 68] on div "Peak Memory Usage 800.78 GiB Total Memory 3.12 TiB" at bounding box center [609, 64] width 224 height 19
drag, startPoint x: 578, startPoint y: 68, endPoint x: 586, endPoint y: 69, distance: 7.6
click at [586, 69] on div "Peak Memory Usage 800.78 GiB Total Memory 3.12 TiB" at bounding box center [609, 64] width 224 height 19
click at [675, 23] on icon at bounding box center [677, 22] width 6 height 4
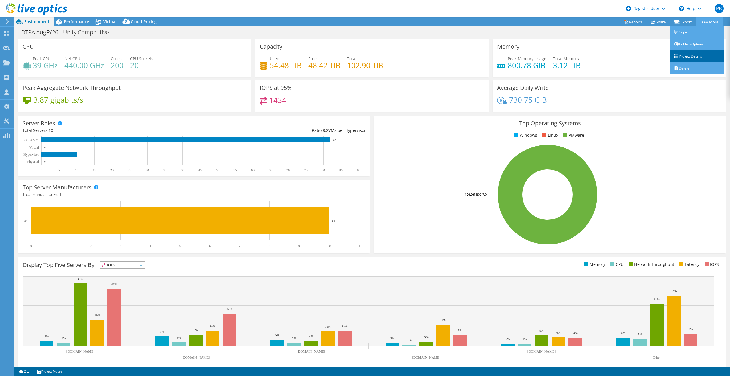
click at [693, 55] on link "Project Details" at bounding box center [696, 56] width 54 height 12
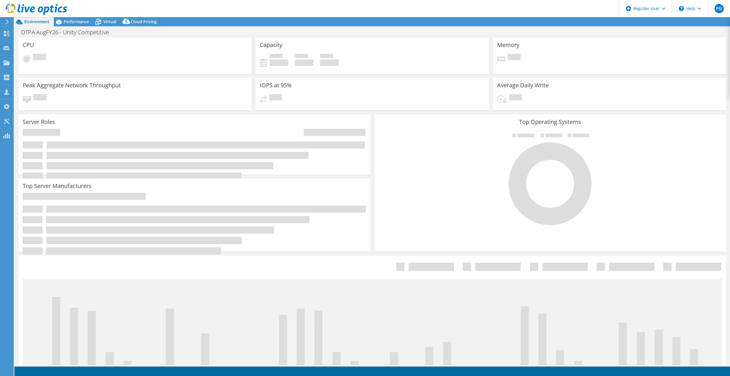
select select "USD"
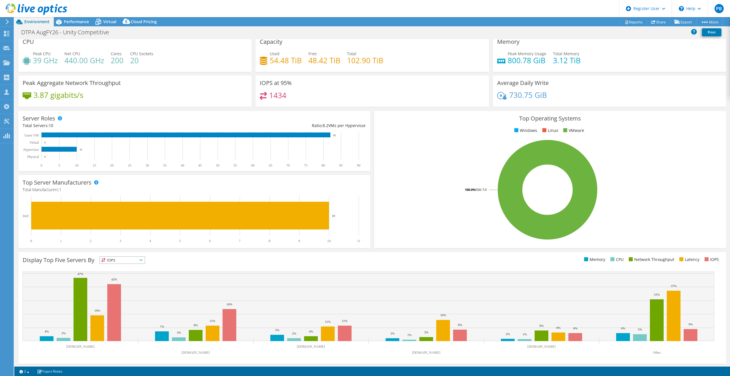
scroll to position [6, 0]
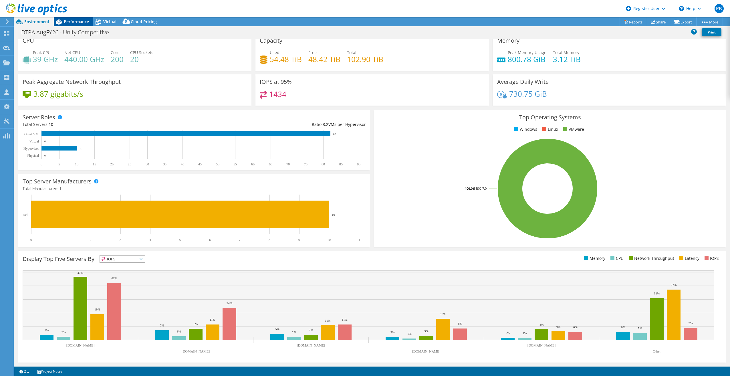
click at [89, 23] on div "Performance" at bounding box center [73, 21] width 39 height 9
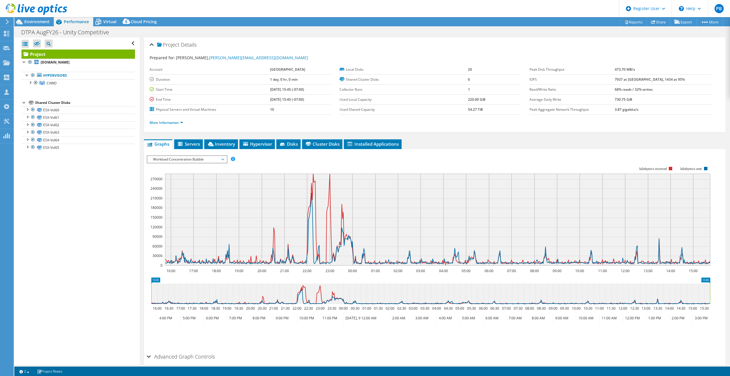
click at [214, 158] on span "Workload Concentration Bubble" at bounding box center [186, 159] width 73 height 7
click at [205, 193] on li "Queue Depth" at bounding box center [186, 193] width 79 height 7
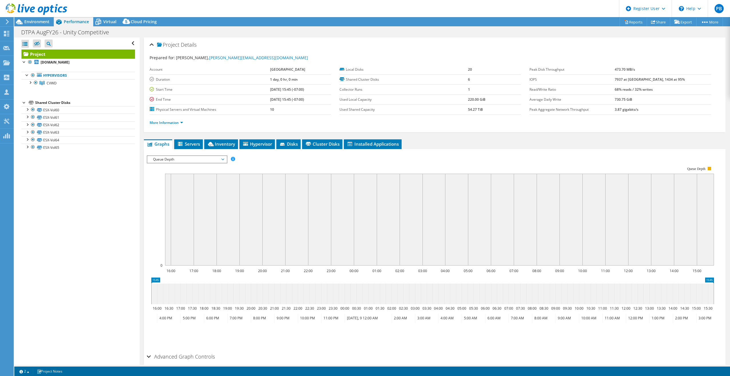
click at [206, 158] on span "Queue Depth" at bounding box center [186, 159] width 73 height 7
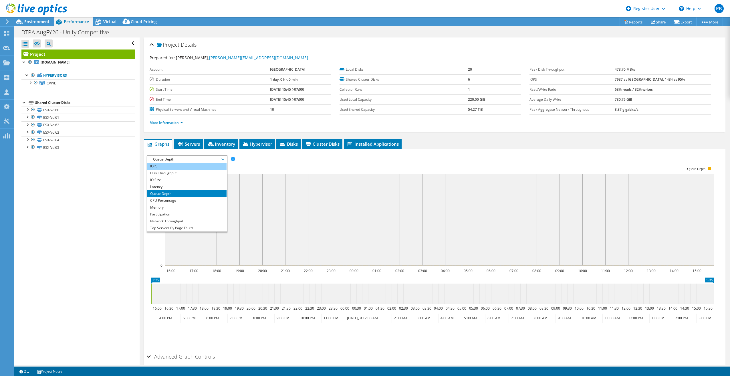
click at [196, 169] on li "IOPS" at bounding box center [186, 166] width 79 height 7
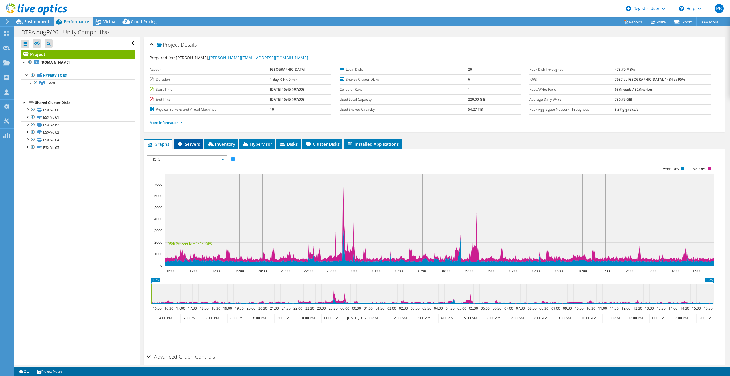
click at [196, 147] on li "Servers" at bounding box center [188, 144] width 29 height 10
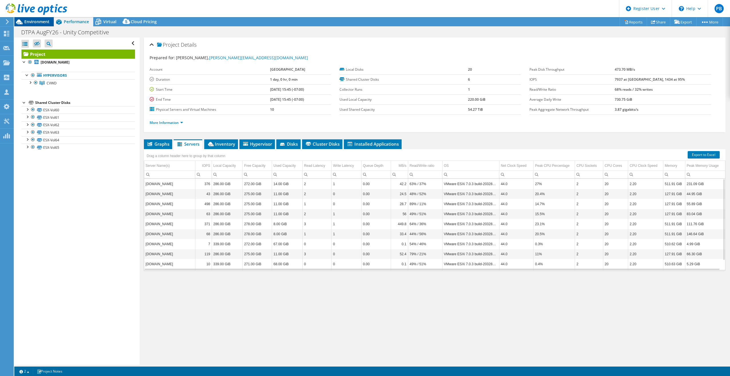
click at [47, 23] on span "Environment" at bounding box center [36, 21] width 25 height 5
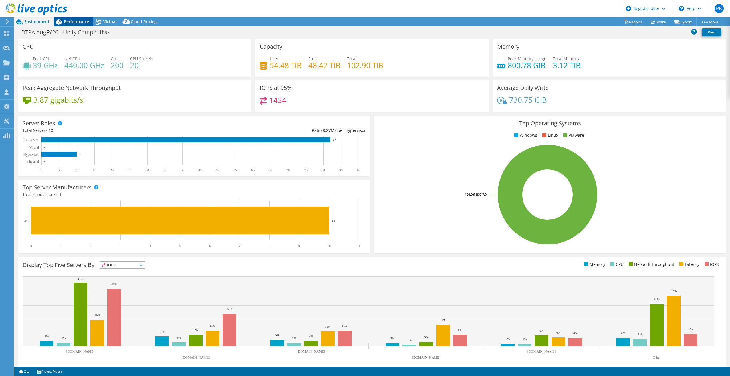
click at [61, 21] on icon at bounding box center [59, 21] width 6 height 5
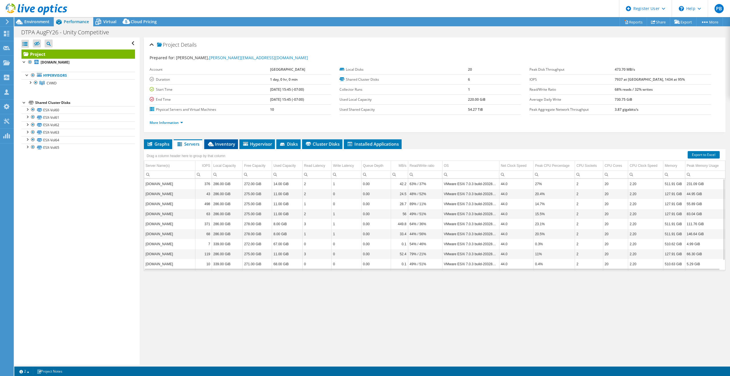
click at [220, 144] on span "Inventory" at bounding box center [221, 144] width 28 height 6
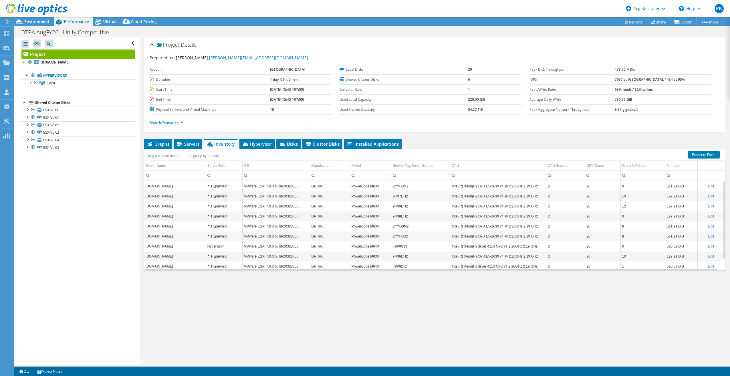
click at [208, 186] on div "Hypervisor" at bounding box center [223, 186] width 33 height 7
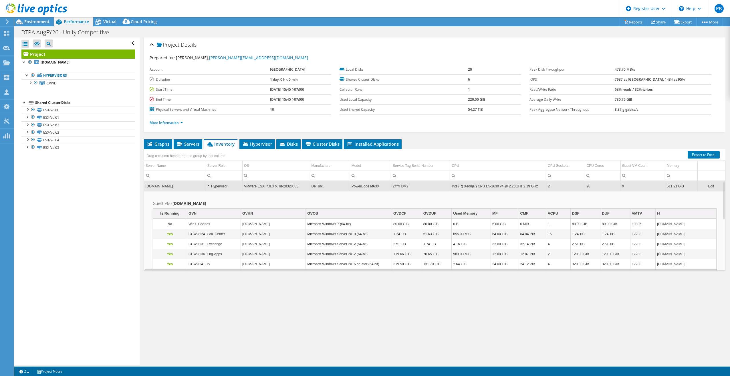
click at [208, 185] on div "Hypervisor" at bounding box center [223, 186] width 33 height 7
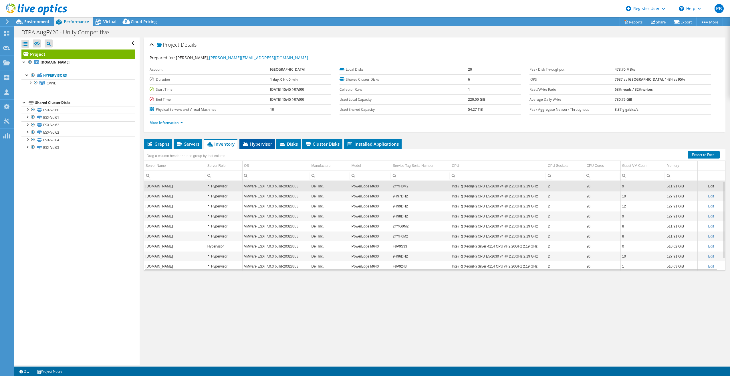
click at [254, 145] on span "Hypervisor" at bounding box center [257, 144] width 30 height 6
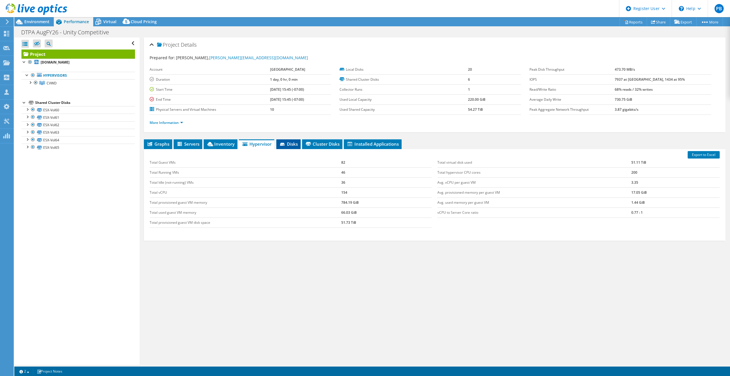
click at [282, 145] on icon at bounding box center [282, 144] width 5 height 3
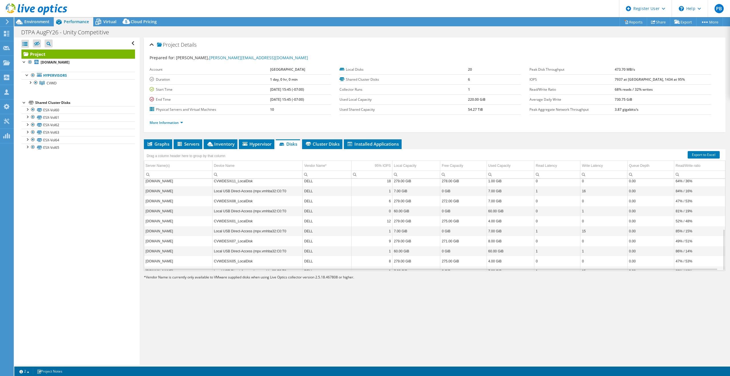
scroll to position [111, 0]
click at [329, 143] on span "Cluster Disks" at bounding box center [322, 144] width 35 height 6
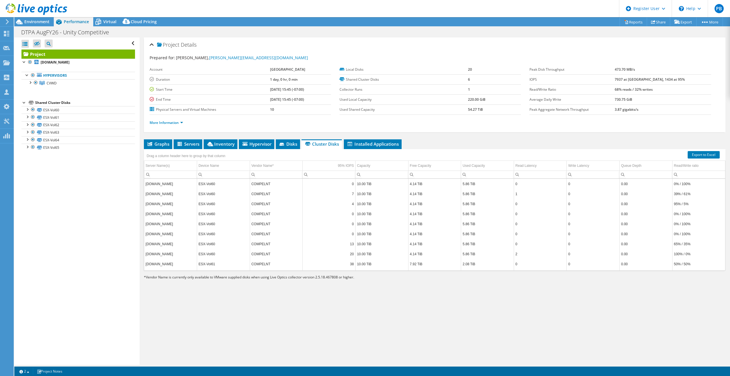
drag, startPoint x: 391, startPoint y: 133, endPoint x: 331, endPoint y: 136, distance: 60.7
drag, startPoint x: 331, startPoint y: 136, endPoint x: 255, endPoint y: 137, distance: 75.5
drag, startPoint x: 255, startPoint y: 137, endPoint x: 169, endPoint y: 137, distance: 86.1
drag, startPoint x: 169, startPoint y: 137, endPoint x: 136, endPoint y: 135, distance: 33.3
drag, startPoint x: 136, startPoint y: 135, endPoint x: 377, endPoint y: 142, distance: 241.2
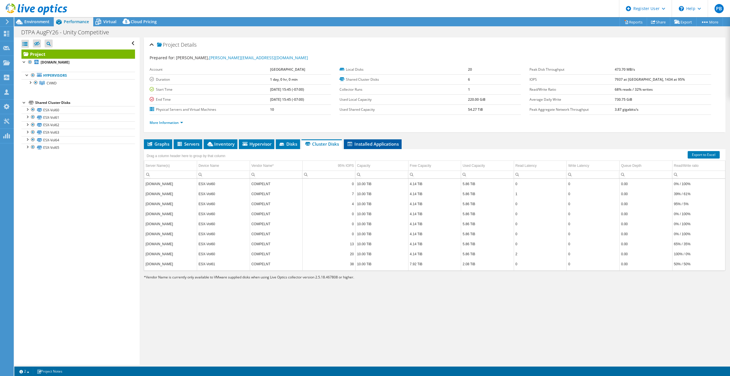
click at [377, 142] on span "Installed Applications" at bounding box center [373, 144] width 52 height 6
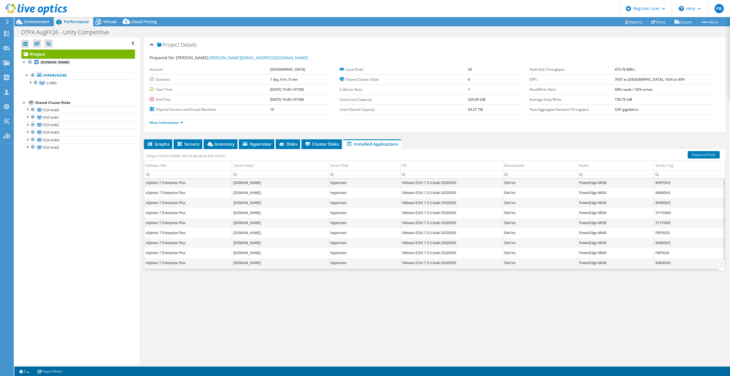
scroll to position [0, 0]
click at [331, 144] on span "Cluster Disks" at bounding box center [321, 144] width 35 height 6
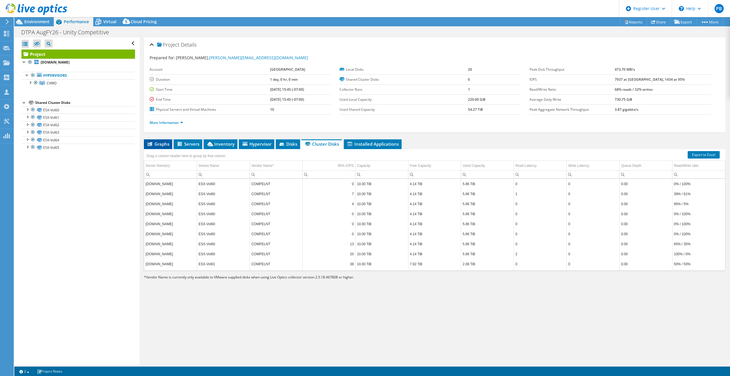
click at [162, 143] on span "Graphs" at bounding box center [158, 144] width 23 height 6
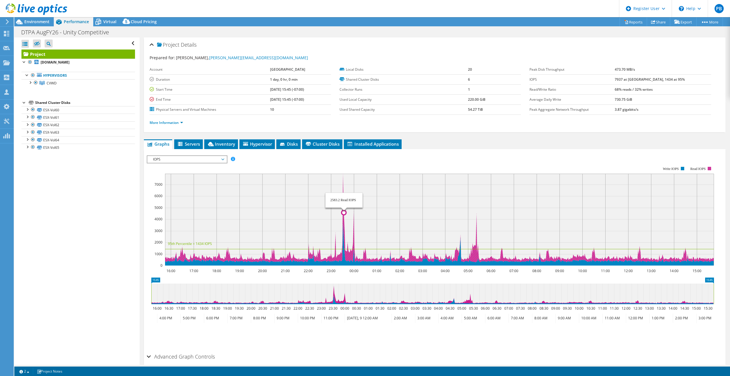
click at [344, 225] on icon at bounding box center [439, 218] width 549 height 89
drag, startPoint x: 152, startPoint y: 169, endPoint x: 164, endPoint y: 159, distance: 15.6
click at [152, 169] on rect at bounding box center [430, 216] width 567 height 114
click at [164, 159] on span "IOPS" at bounding box center [186, 159] width 73 height 7
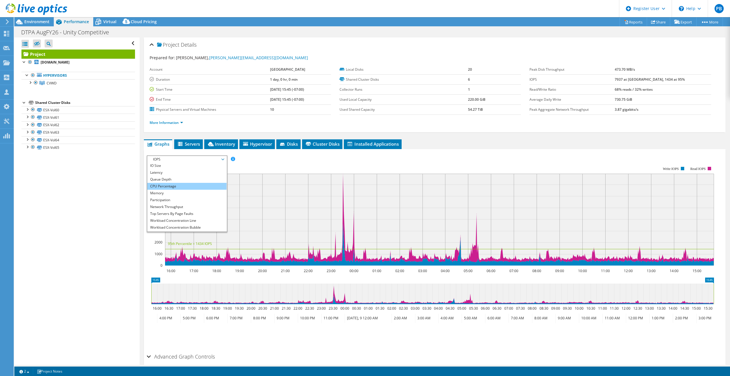
scroll to position [21, 0]
click at [170, 188] on li "Memory" at bounding box center [186, 186] width 79 height 7
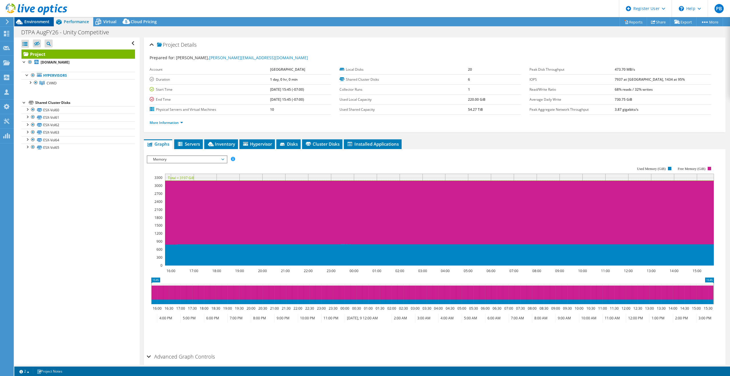
click at [29, 23] on span "Environment" at bounding box center [36, 21] width 25 height 5
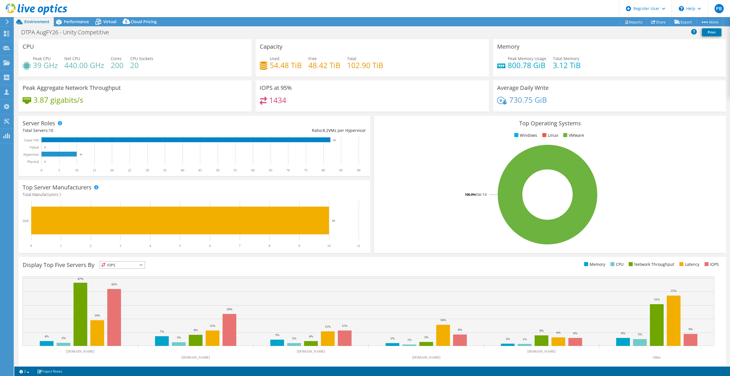
click at [58, 154] on rect at bounding box center [58, 154] width 35 height 5
click at [66, 155] on rect at bounding box center [58, 154] width 35 height 5
click at [90, 139] on rect at bounding box center [185, 139] width 289 height 5
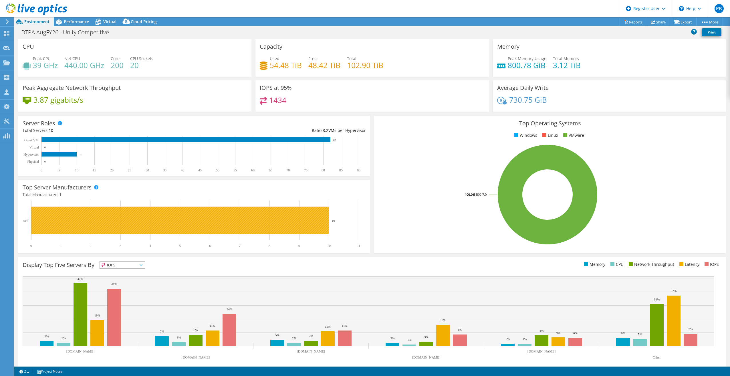
click at [182, 221] on rect at bounding box center [180, 220] width 298 height 28
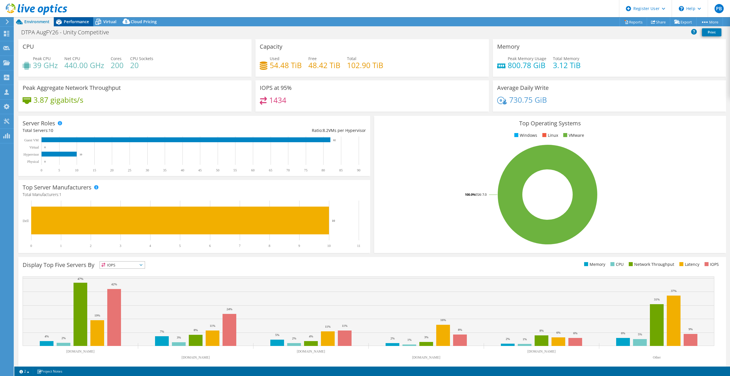
click at [83, 21] on span "Performance" at bounding box center [76, 21] width 25 height 5
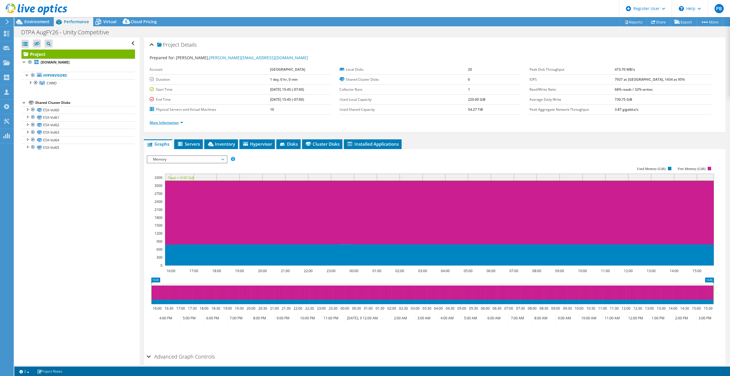
click at [168, 123] on link "More Information" at bounding box center [166, 122] width 33 height 5
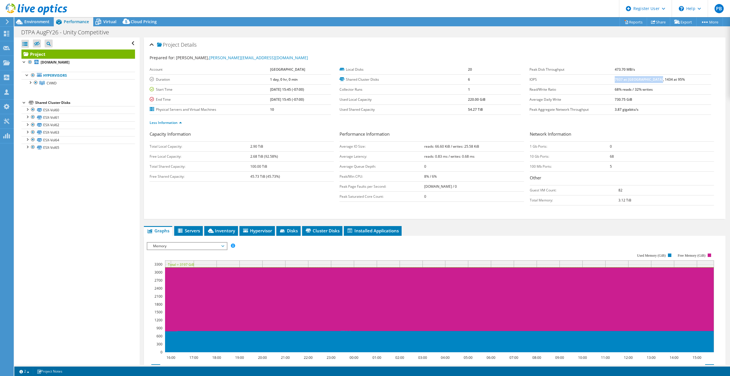
drag, startPoint x: 633, startPoint y: 78, endPoint x: 688, endPoint y: 77, distance: 54.6
click at [688, 77] on td "7937 at [GEOGRAPHIC_DATA], 1434 at 95%" at bounding box center [663, 79] width 96 height 10
drag, startPoint x: 688, startPoint y: 77, endPoint x: 675, endPoint y: 79, distance: 13.3
click at [675, 79] on b "7937 at [GEOGRAPHIC_DATA], 1434 at 95%" at bounding box center [650, 79] width 70 height 5
drag, startPoint x: 677, startPoint y: 79, endPoint x: 626, endPoint y: 79, distance: 50.9
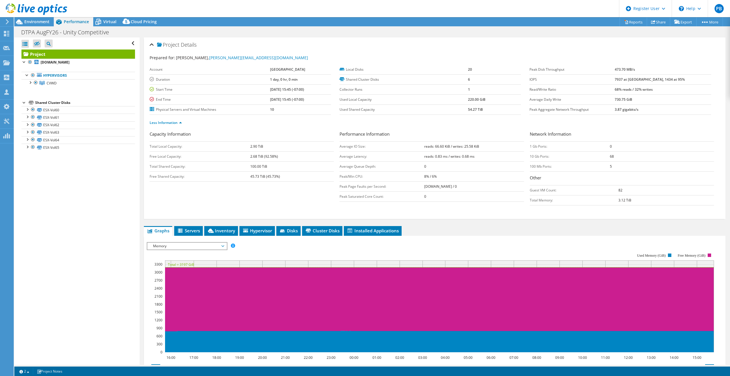
click at [626, 79] on tr "IOPS 7937 at [GEOGRAPHIC_DATA], 1434 at 95%" at bounding box center [619, 79] width 181 height 10
click at [615, 79] on label "IOPS" at bounding box center [571, 80] width 85 height 6
drag, startPoint x: 655, startPoint y: 79, endPoint x: 670, endPoint y: 78, distance: 14.6
click at [670, 78] on tr "IOPS 7937 at [GEOGRAPHIC_DATA], 1434 at 95%" at bounding box center [619, 79] width 181 height 10
drag, startPoint x: 670, startPoint y: 78, endPoint x: 655, endPoint y: 80, distance: 14.8
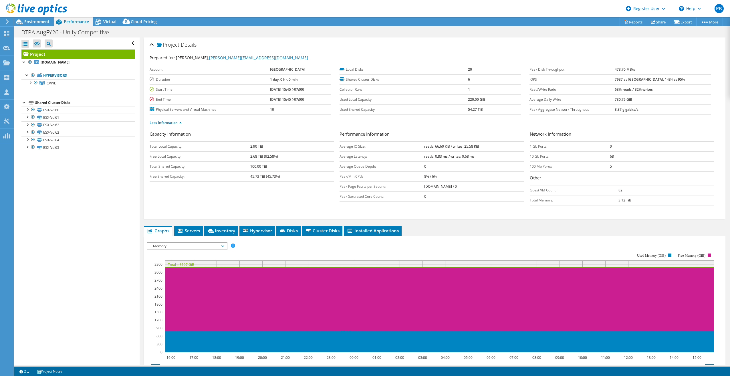
click at [655, 80] on b "7937 at [GEOGRAPHIC_DATA], 1434 at 95%" at bounding box center [650, 79] width 70 height 5
click at [182, 240] on div "IOPS Disk Throughput IO Size Latency Queue Depth CPU Percentage Memory Page Fau…" at bounding box center [435, 337] width 576 height 202
click at [181, 243] on span "Memory" at bounding box center [186, 245] width 73 height 7
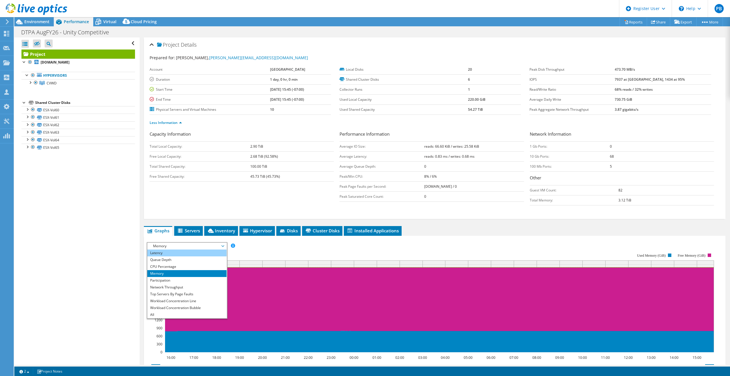
click at [186, 253] on li "Latency" at bounding box center [186, 252] width 79 height 7
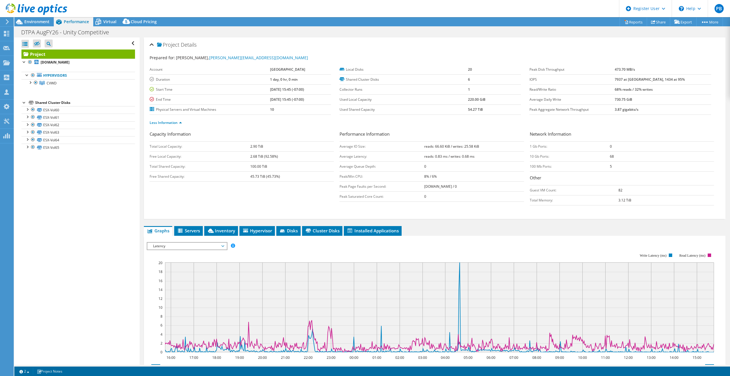
click at [35, 17] on div at bounding box center [33, 9] width 67 height 19
drag, startPoint x: 635, startPoint y: 80, endPoint x: 646, endPoint y: 81, distance: 10.6
click at [646, 81] on b "7937 at [GEOGRAPHIC_DATA], 1434 at 95%" at bounding box center [650, 79] width 70 height 5
drag, startPoint x: 646, startPoint y: 81, endPoint x: 666, endPoint y: 81, distance: 20.6
click at [666, 81] on b "7937 at [GEOGRAPHIC_DATA], 1434 at 95%" at bounding box center [650, 79] width 70 height 5
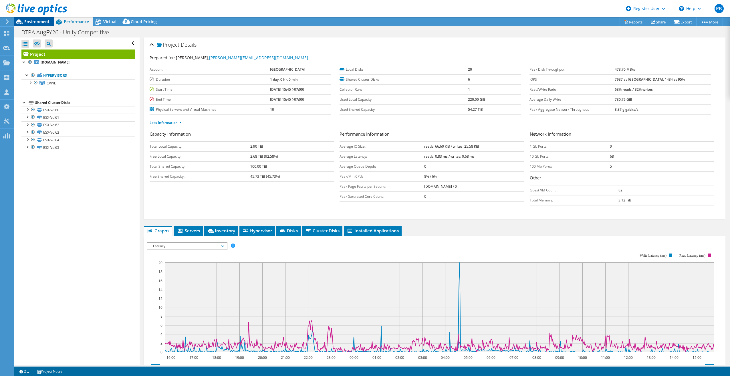
click at [43, 21] on span "Environment" at bounding box center [36, 21] width 25 height 5
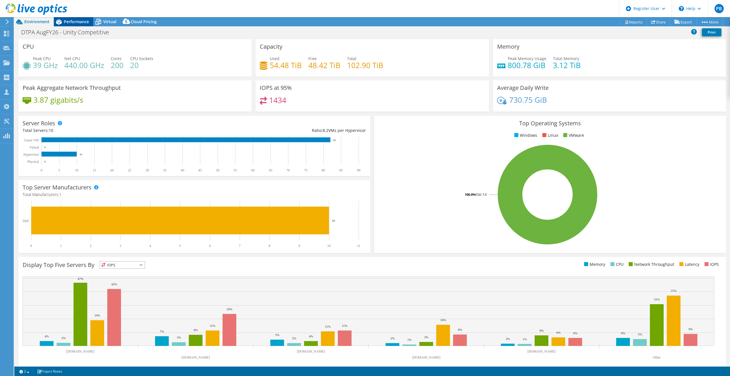
click at [83, 22] on span "Performance" at bounding box center [76, 21] width 25 height 5
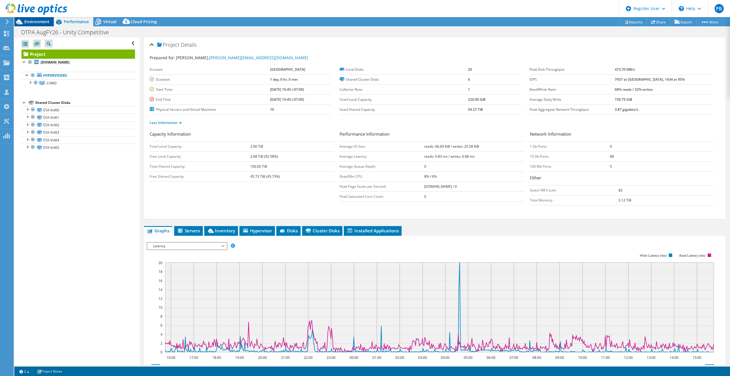
click at [23, 19] on icon at bounding box center [19, 22] width 10 height 10
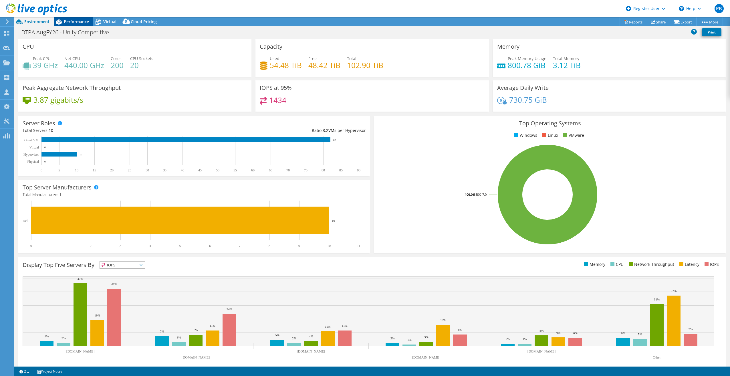
click at [73, 21] on span "Performance" at bounding box center [76, 21] width 25 height 5
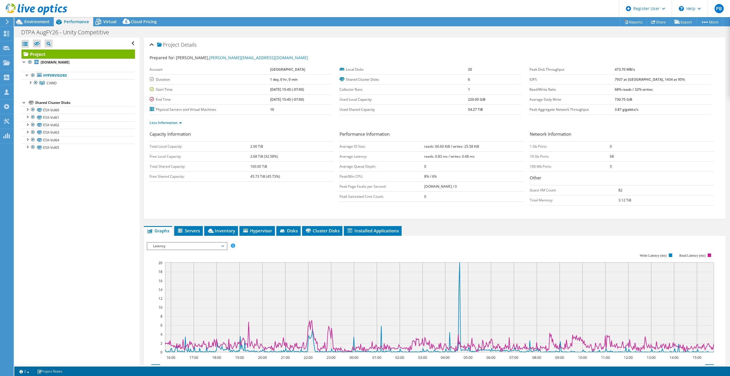
click at [212, 244] on span "Latency" at bounding box center [186, 245] width 73 height 7
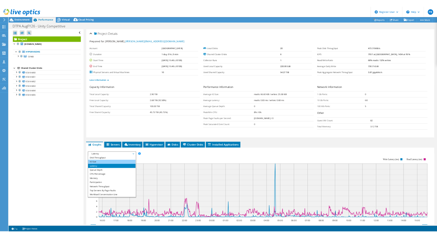
scroll to position [0, 0]
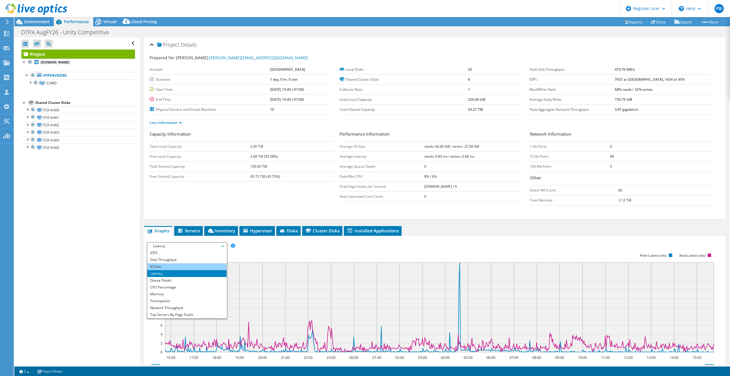
click at [168, 265] on li "IO Size" at bounding box center [186, 266] width 79 height 7
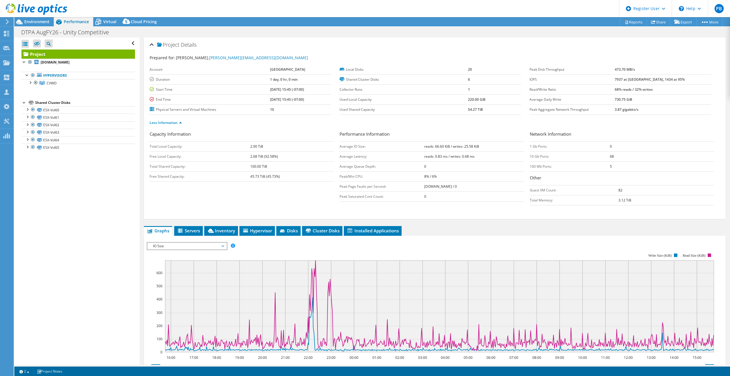
click at [186, 245] on span "IO Size" at bounding box center [186, 245] width 73 height 7
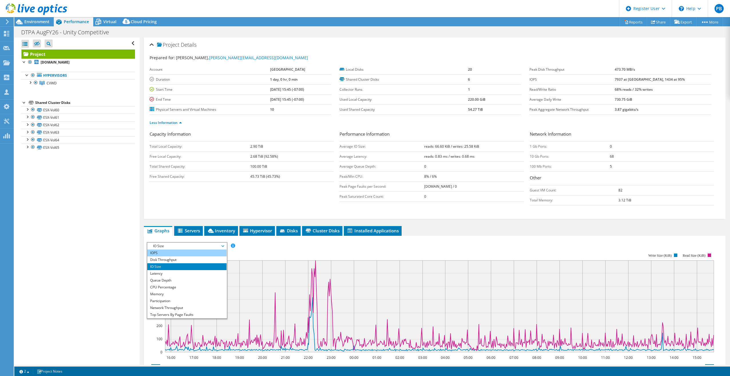
click at [176, 254] on li "IOPS" at bounding box center [186, 252] width 79 height 7
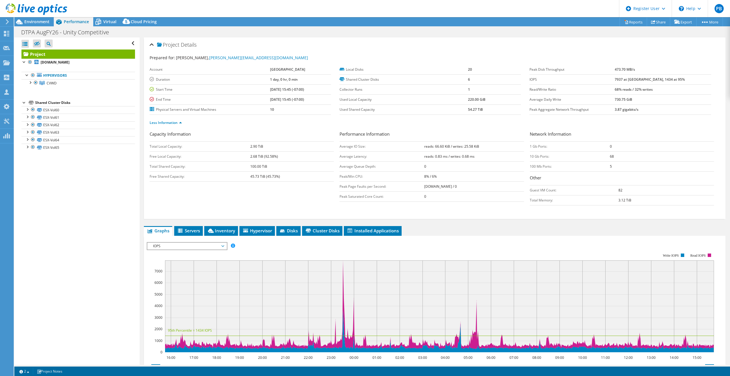
click at [400, 250] on rect at bounding box center [430, 302] width 567 height 114
click at [488, 56] on div "Prepared for: [PERSON_NAME], [PERSON_NAME][EMAIL_ADDRESS][DOMAIN_NAME]" at bounding box center [435, 58] width 570 height 7
click at [518, 44] on div "Project Details" at bounding box center [435, 45] width 570 height 12
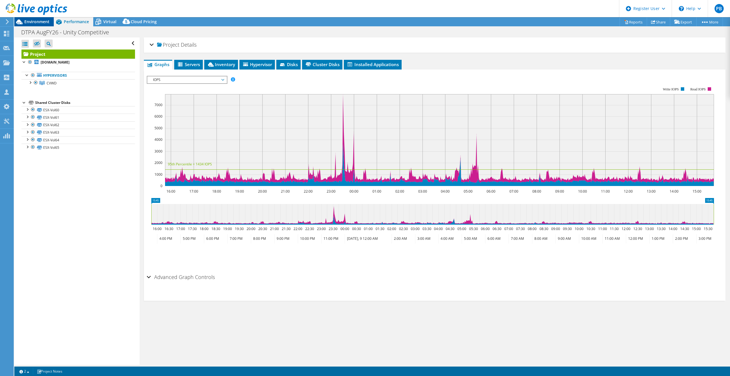
click at [38, 23] on span "Environment" at bounding box center [36, 21] width 25 height 5
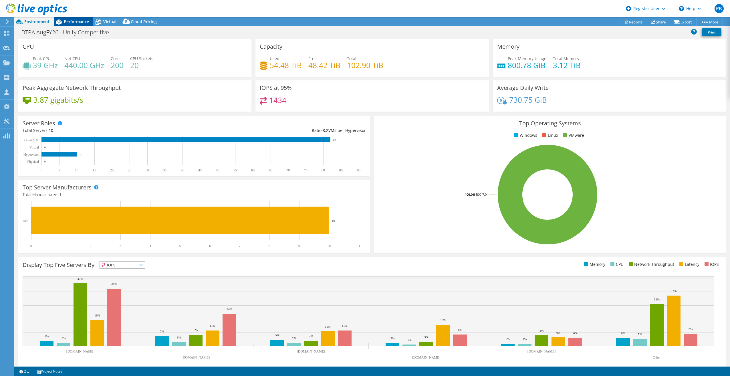
click at [72, 23] on span "Performance" at bounding box center [76, 21] width 25 height 5
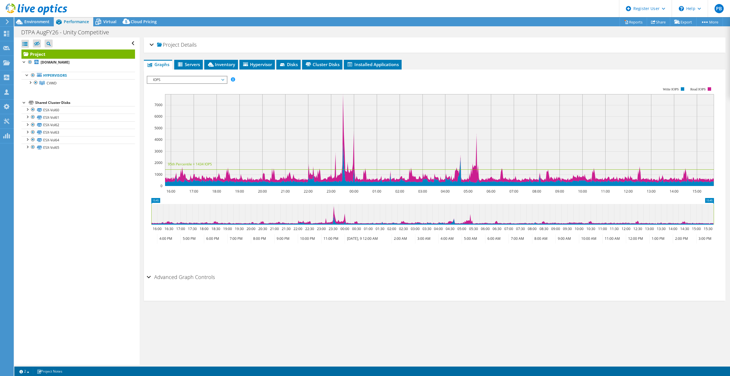
click at [219, 79] on span "IOPS" at bounding box center [186, 79] width 73 height 7
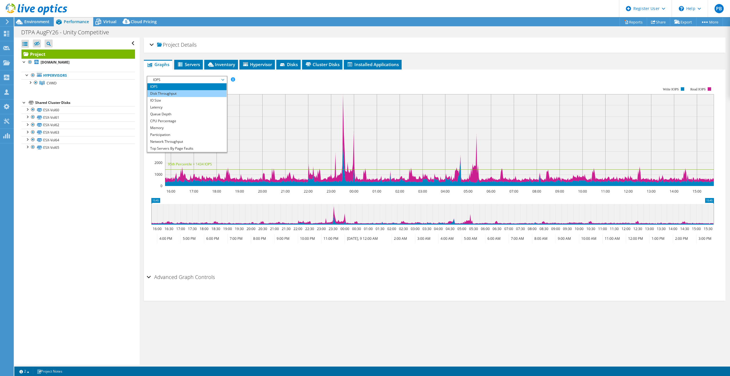
click at [206, 96] on li "Disk Throughput" at bounding box center [186, 93] width 79 height 7
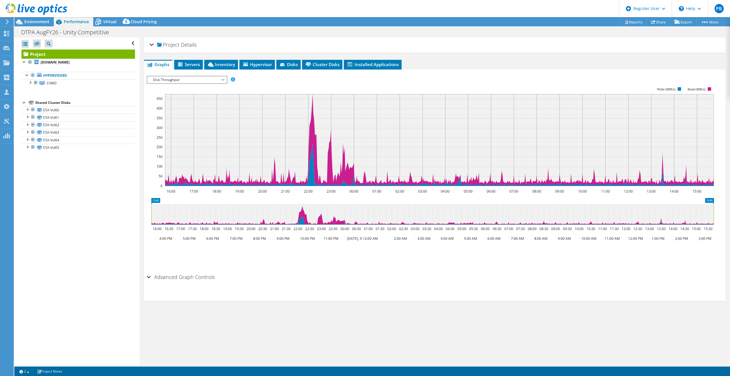
click at [174, 81] on span "Disk Throughput" at bounding box center [186, 79] width 73 height 7
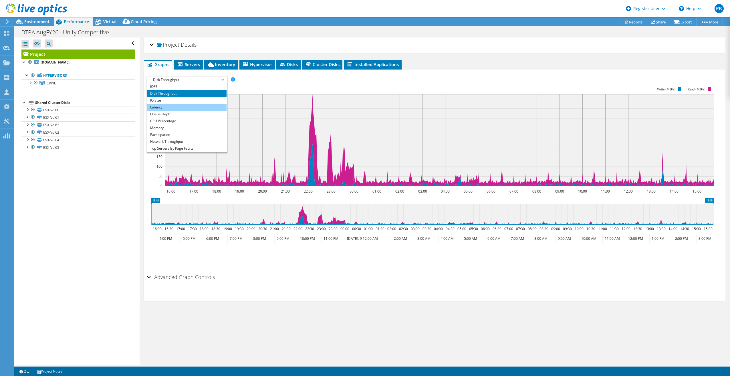
click at [180, 105] on li "Latency" at bounding box center [186, 107] width 79 height 7
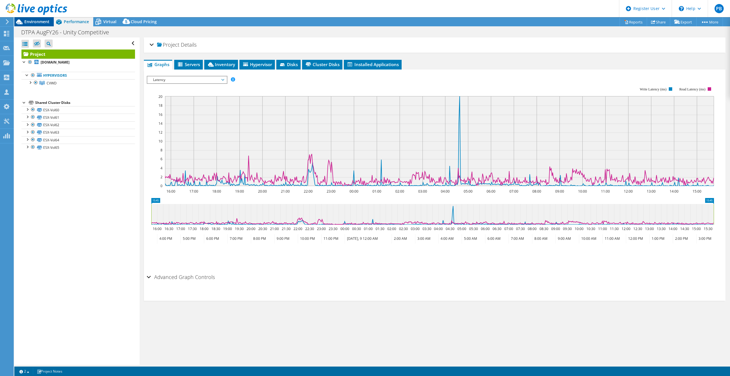
click at [32, 23] on span "Environment" at bounding box center [36, 21] width 25 height 5
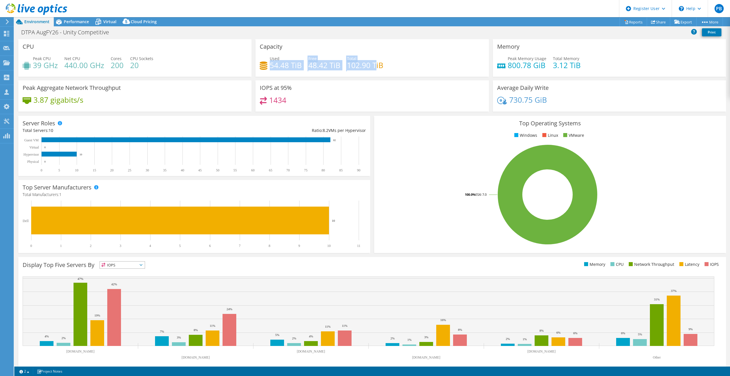
drag, startPoint x: 288, startPoint y: 59, endPoint x: 382, endPoint y: 64, distance: 93.9
click at [382, 64] on div "Used 54.48 TiB Free 48.42 TiB Total 102.90 TiB" at bounding box center [372, 64] width 224 height 19
drag, startPoint x: 382, startPoint y: 64, endPoint x: 517, endPoint y: 64, distance: 135.5
click at [405, 61] on div "Used 54.48 TiB Free 48.42 TiB Total 102.90 TiB" at bounding box center [372, 64] width 224 height 19
drag, startPoint x: 356, startPoint y: 65, endPoint x: 374, endPoint y: 66, distance: 18.3
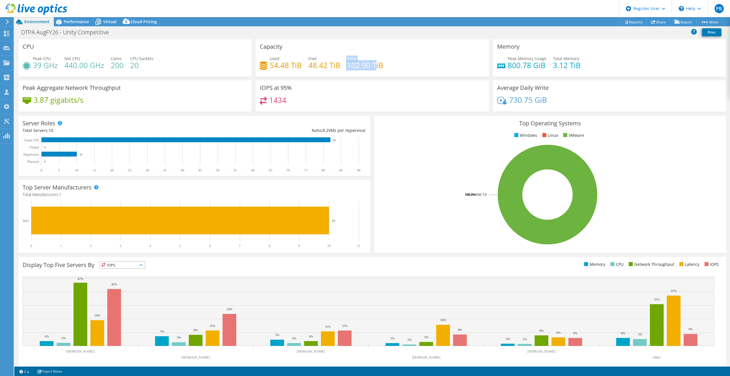
click at [374, 66] on div "Used 54.48 TiB Free 48.42 TiB Total 102.90 TiB" at bounding box center [372, 64] width 224 height 19
click at [372, 112] on div "IOPS at 95% 1434" at bounding box center [371, 97] width 237 height 35
